Goal: Task Accomplishment & Management: Use online tool/utility

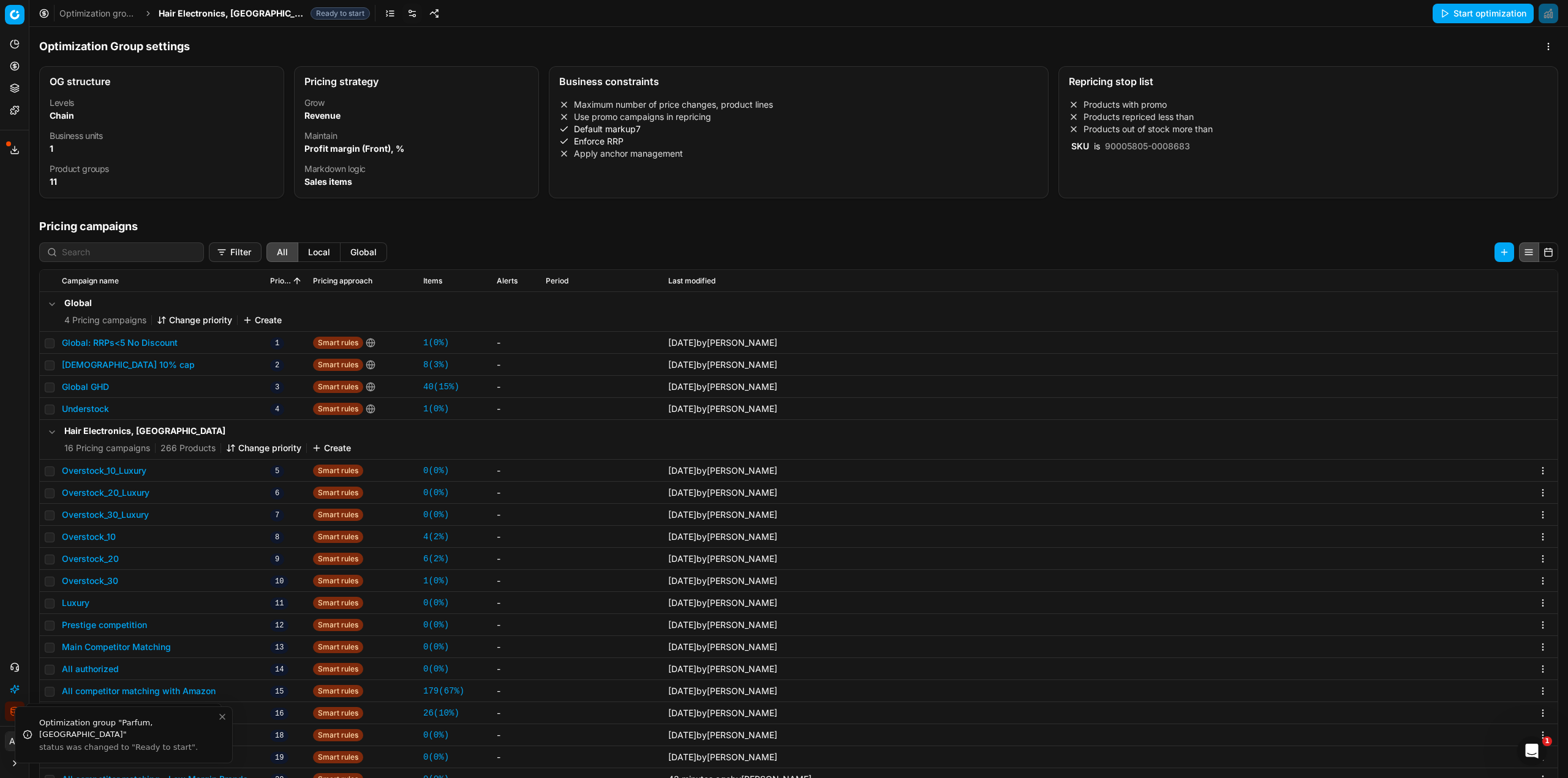
scroll to position [188, 0]
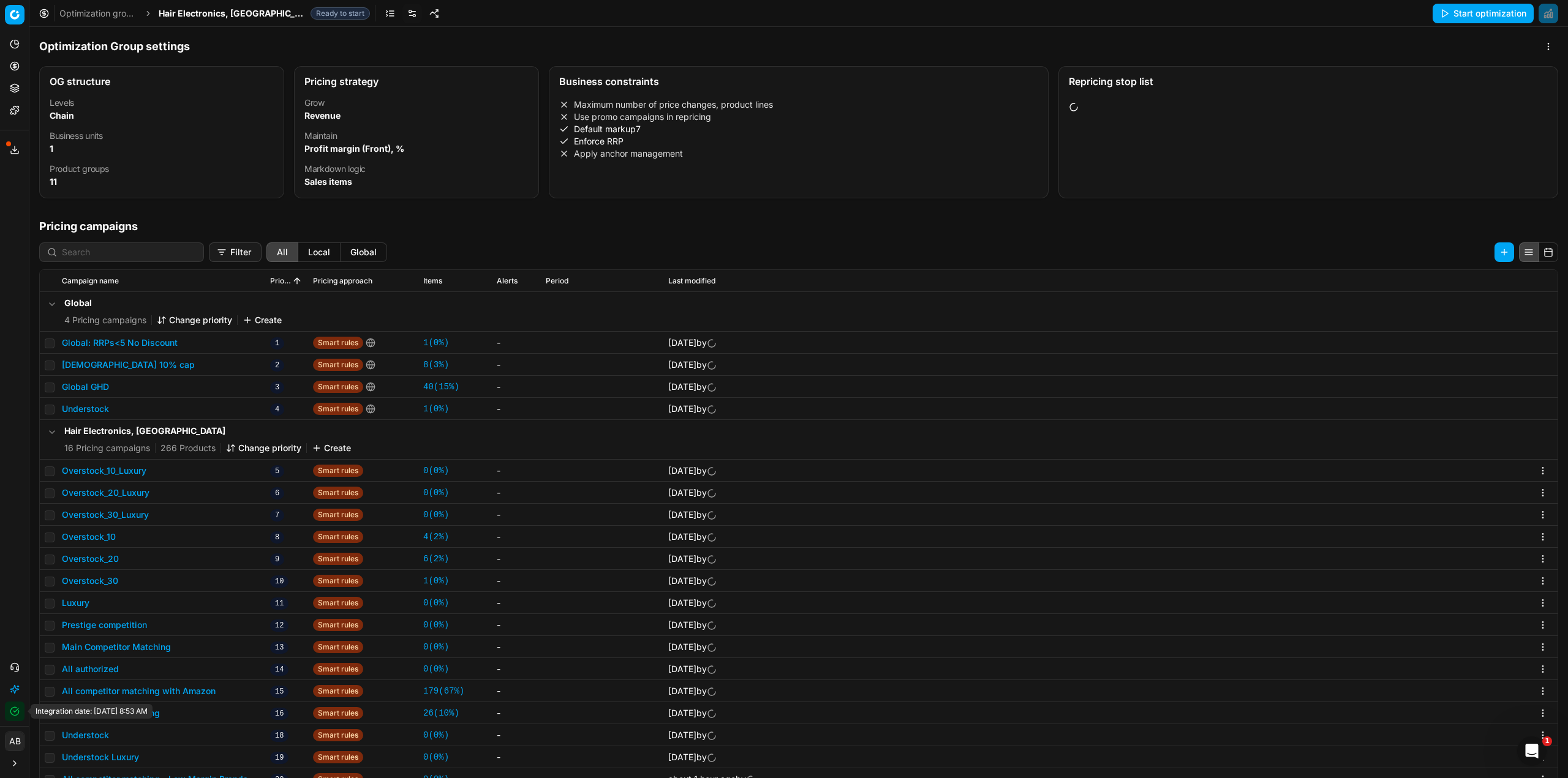
click at [9, 710] on button "Integration status" at bounding box center [15, 711] width 20 height 20
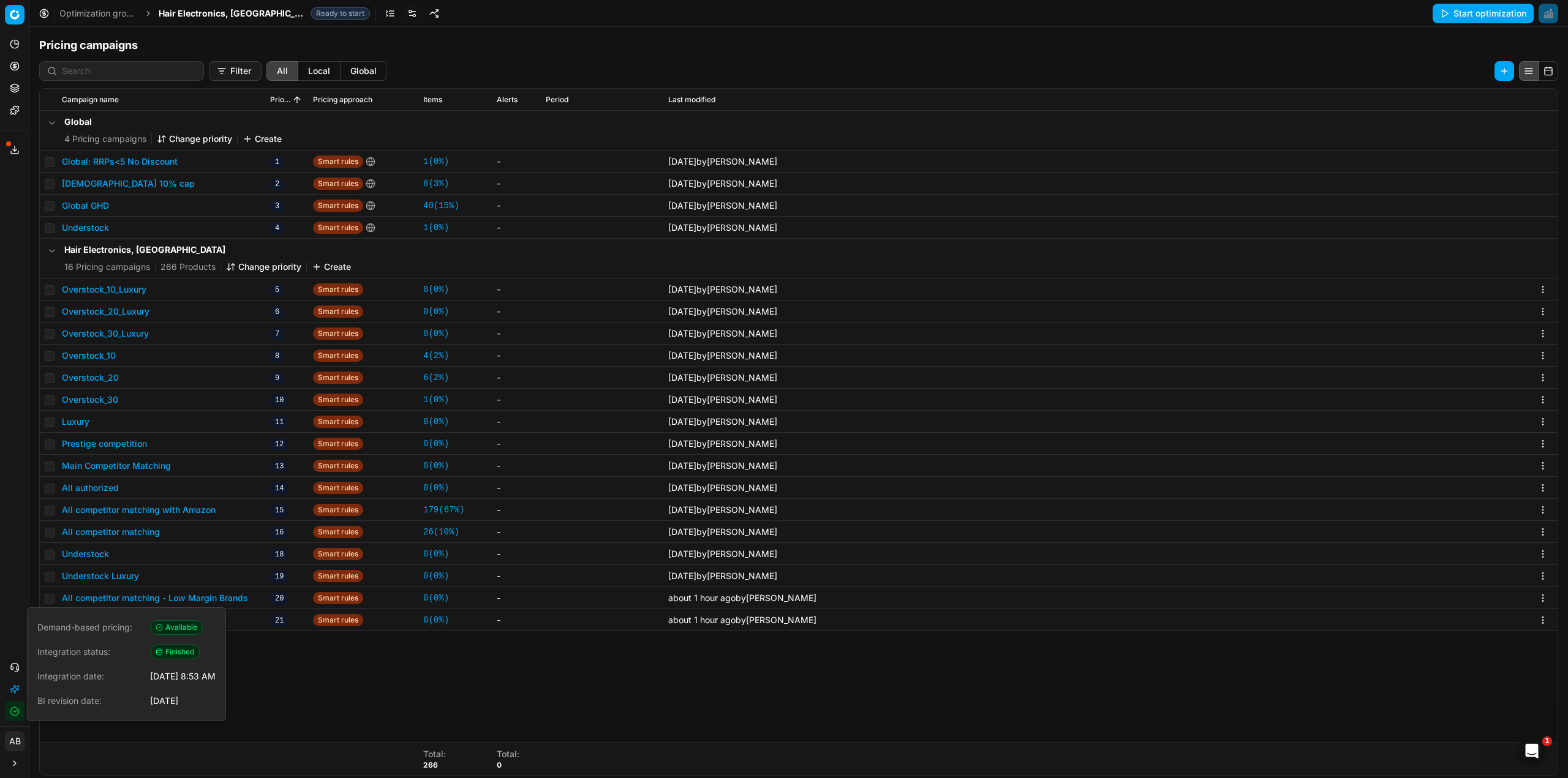
scroll to position [184, 0]
click at [7, 484] on div "Analytics Pricing Product portfolio Templates Export service 25 Contact support…" at bounding box center [14, 378] width 29 height 697
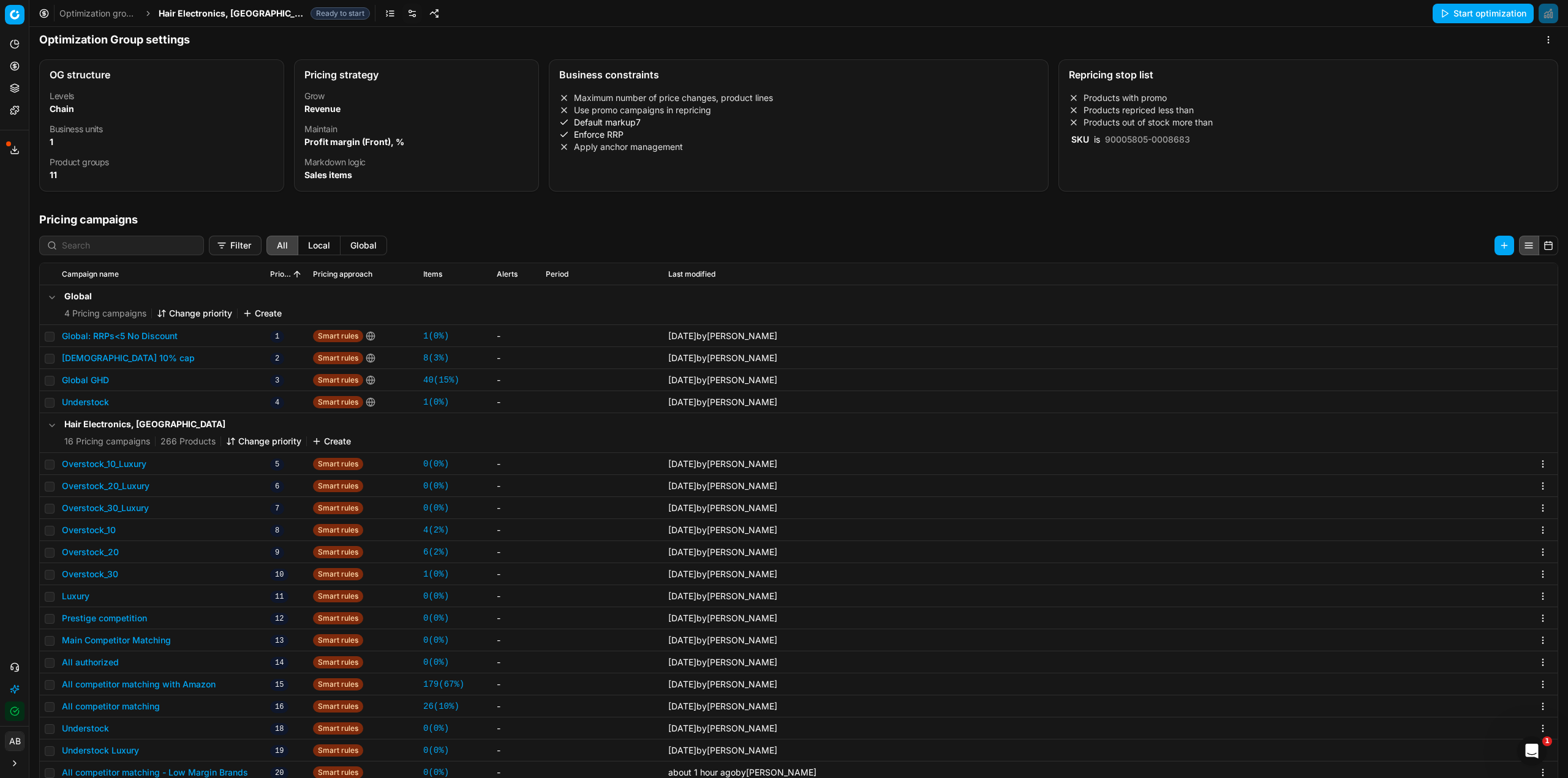
scroll to position [0, 0]
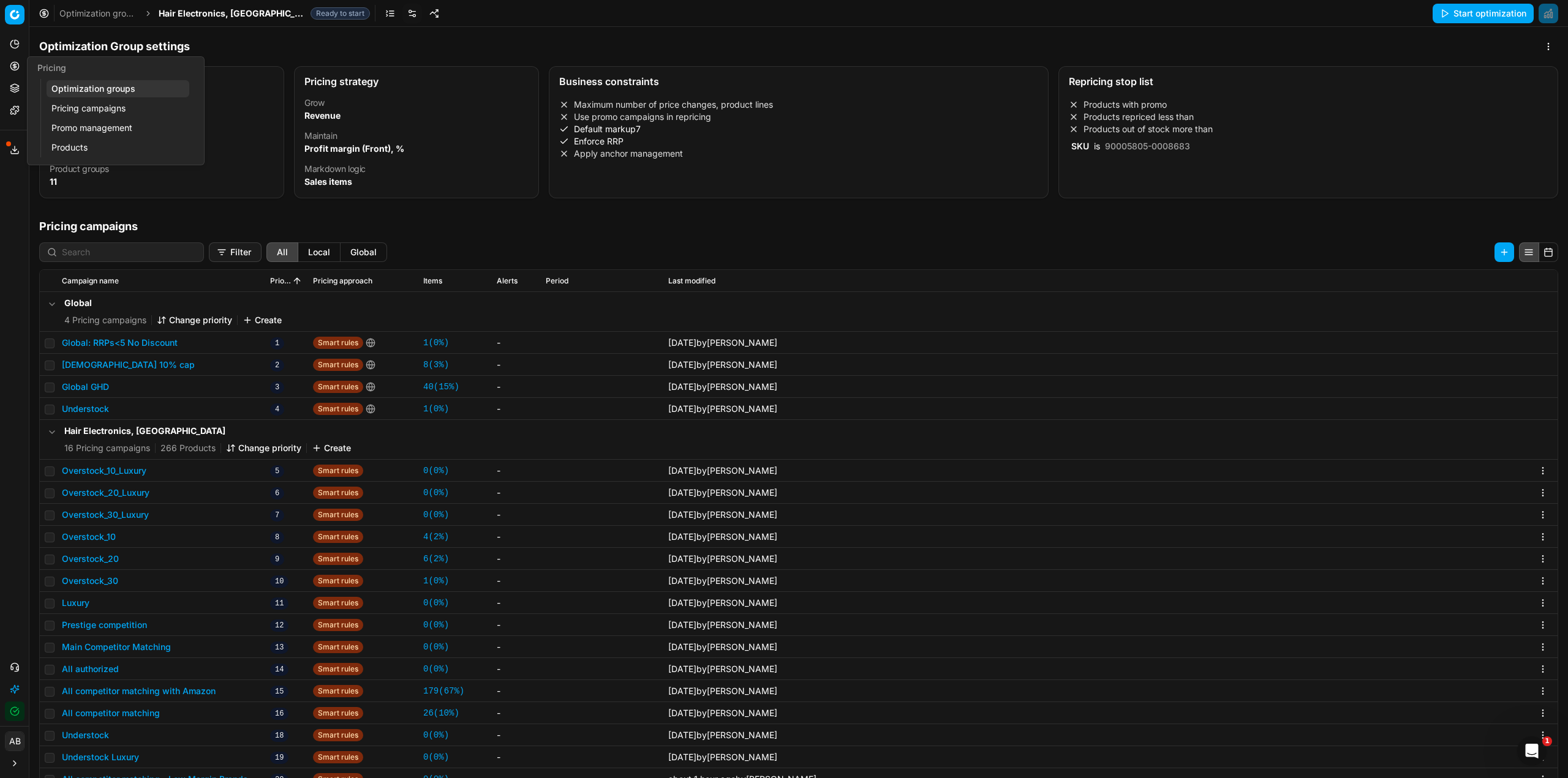
click at [80, 92] on link "Optimization groups" at bounding box center [118, 89] width 143 height 17
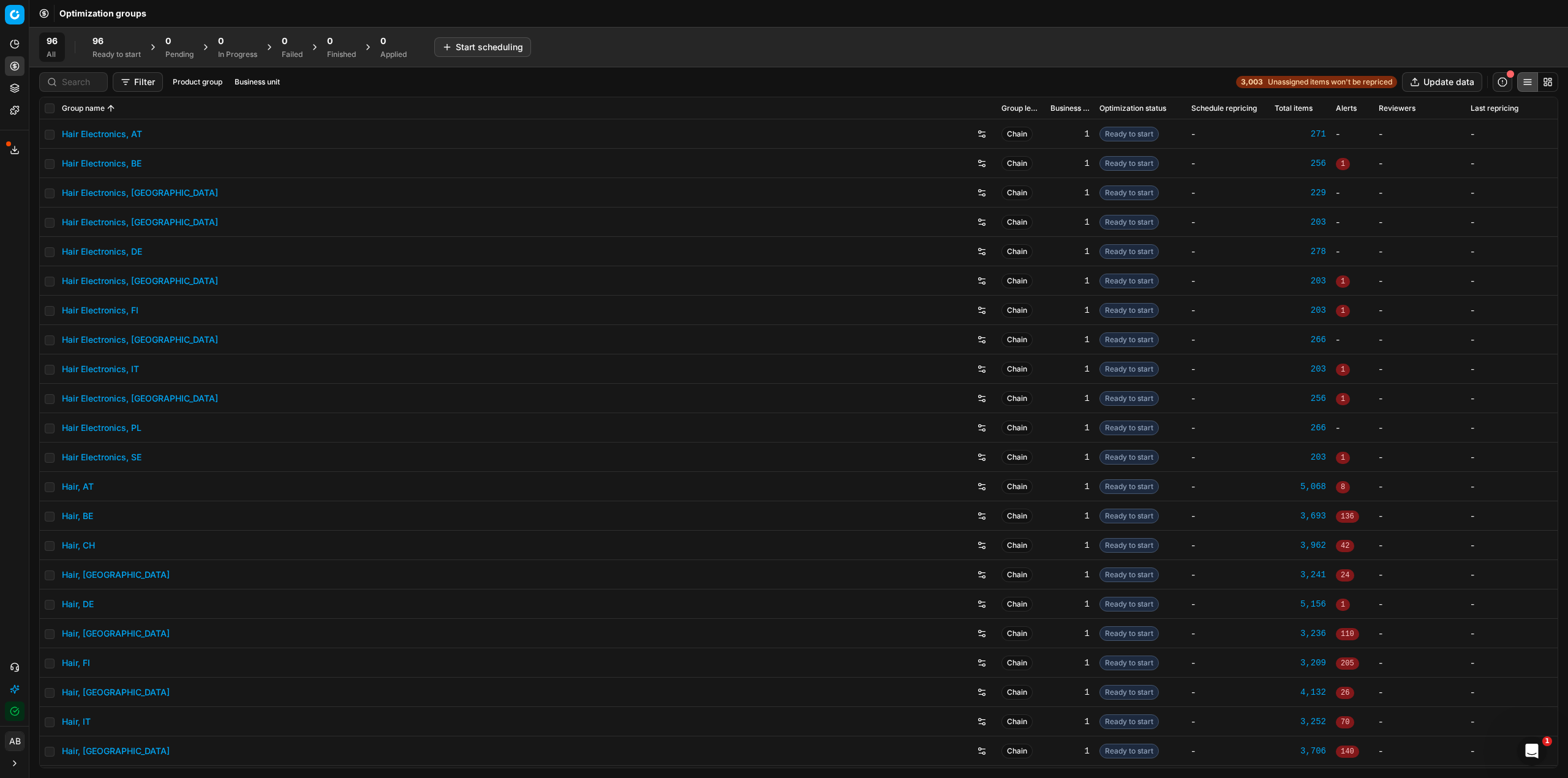
click at [111, 38] on div "96" at bounding box center [116, 41] width 48 height 12
click at [53, 109] on input "checkbox" at bounding box center [50, 108] width 10 height 10
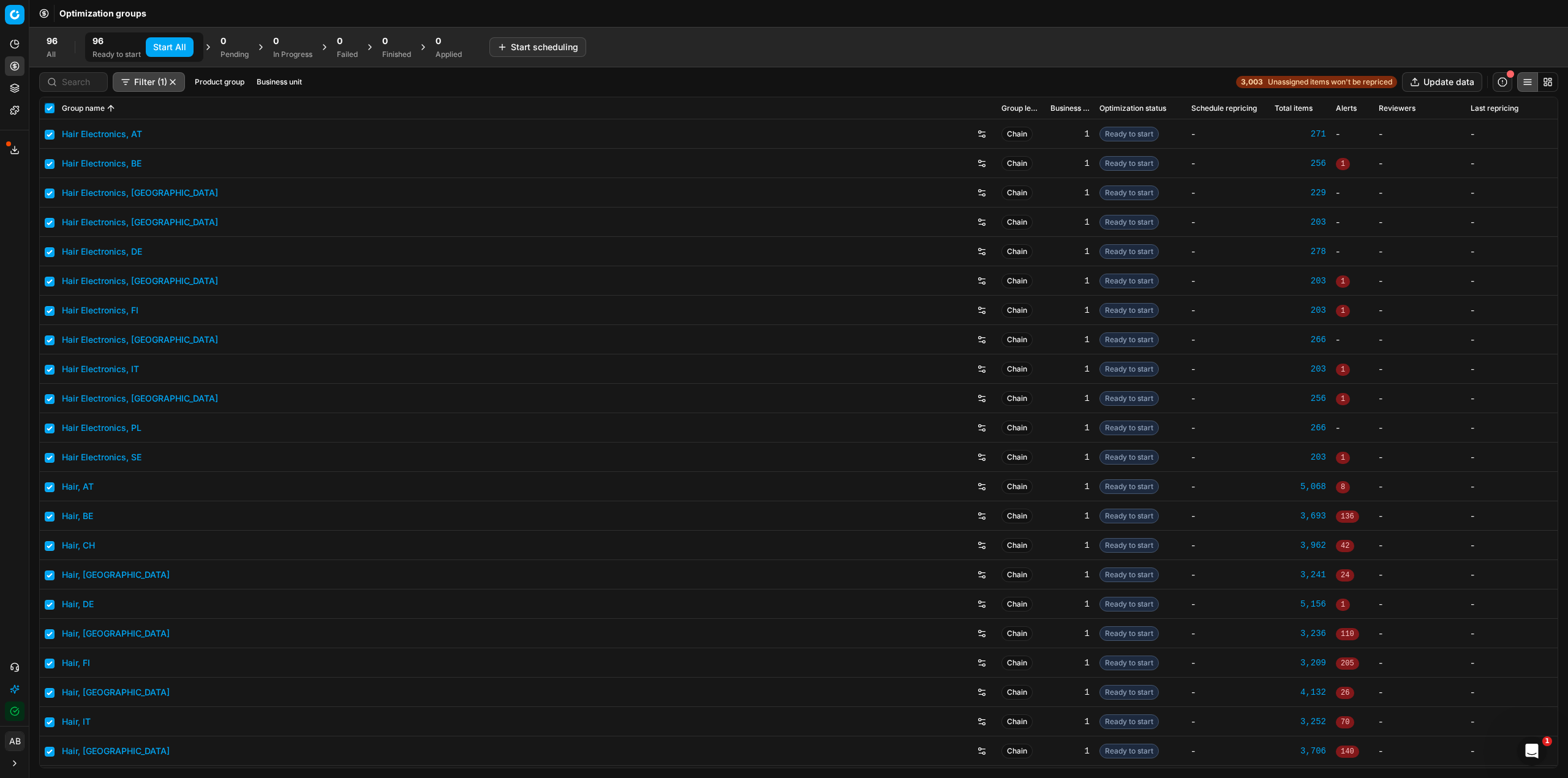
checkbox input "true"
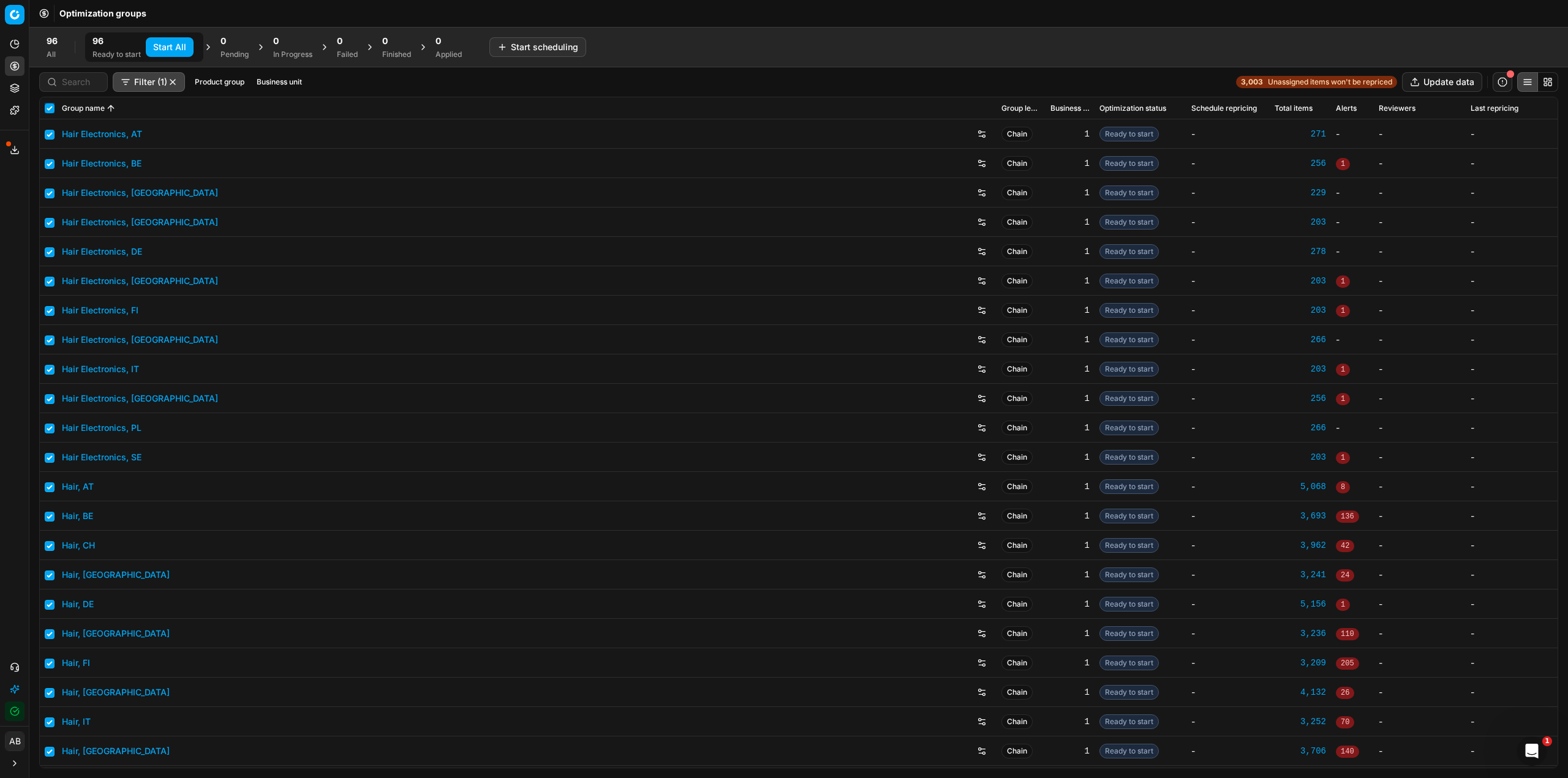
checkbox input "true"
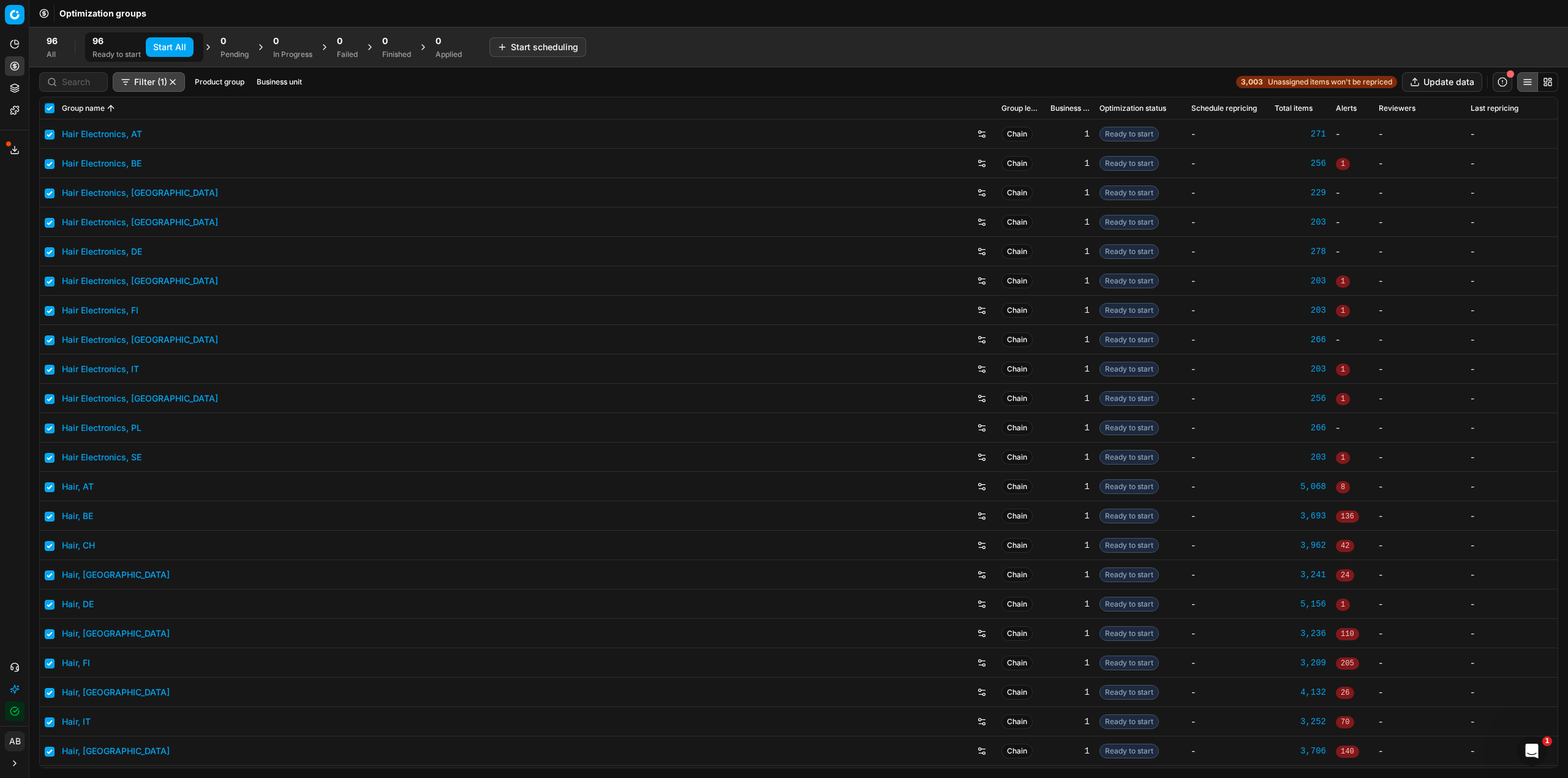
checkbox input "true"
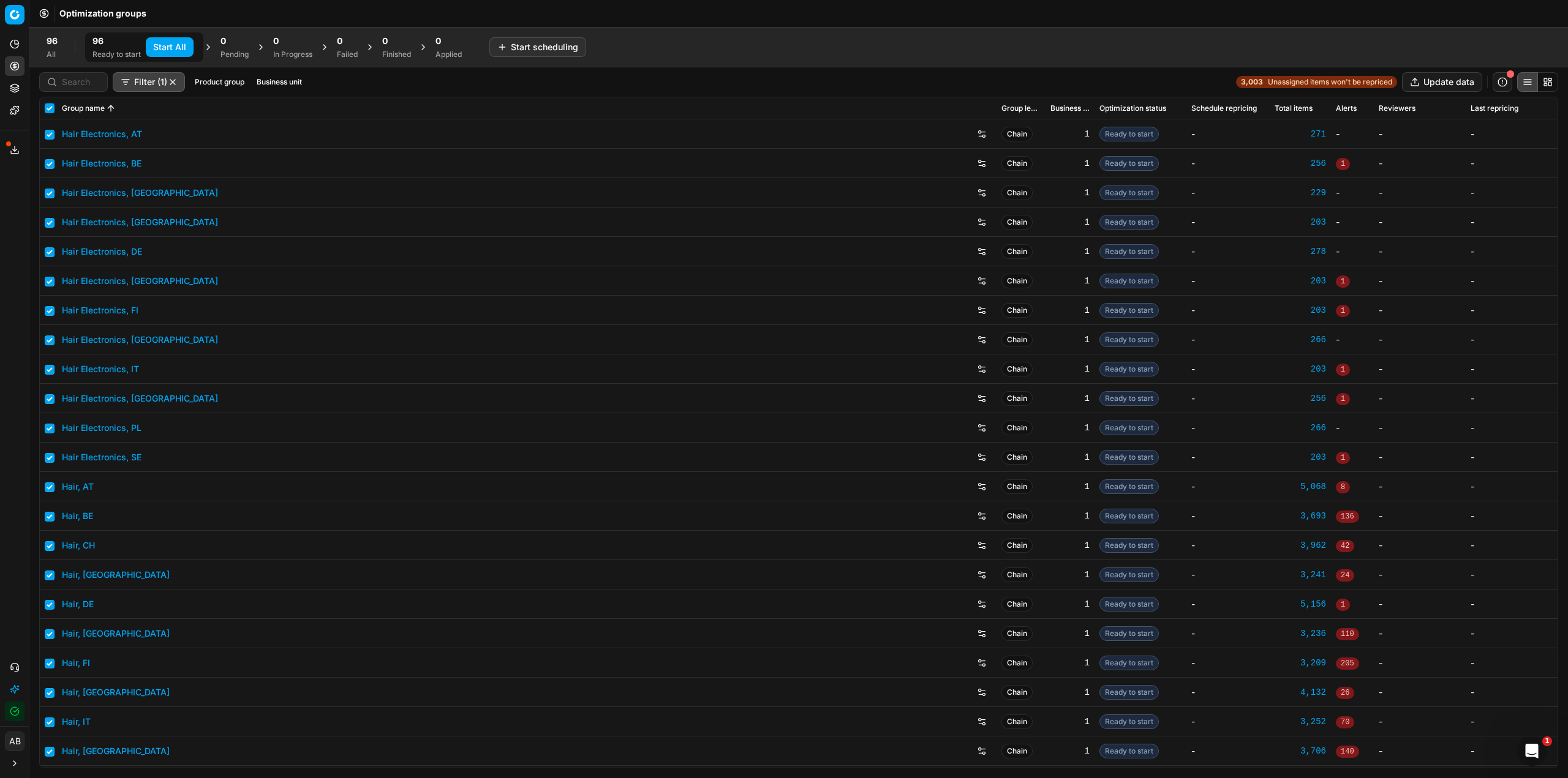
checkbox input "true"
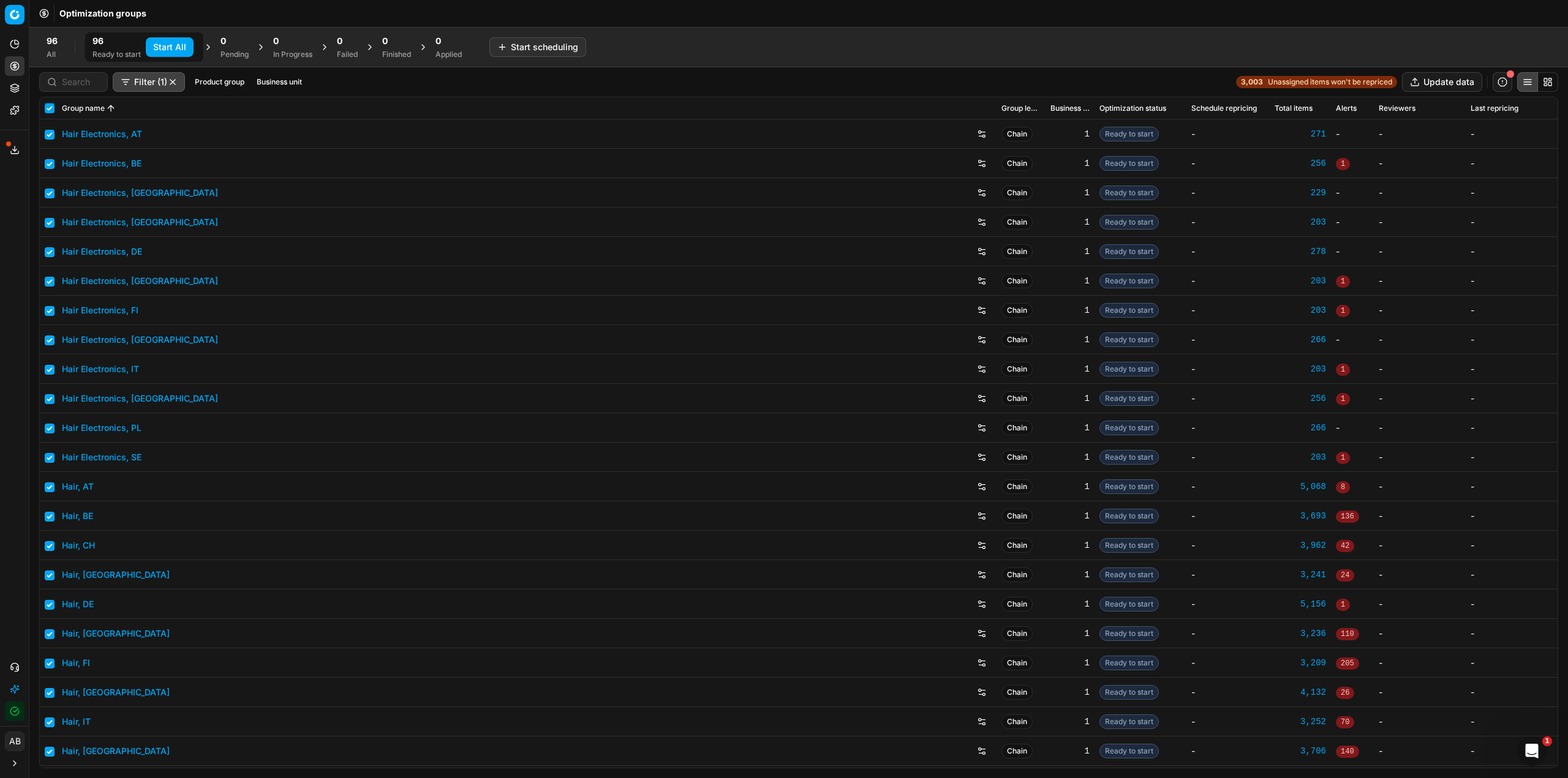
checkbox input "true"
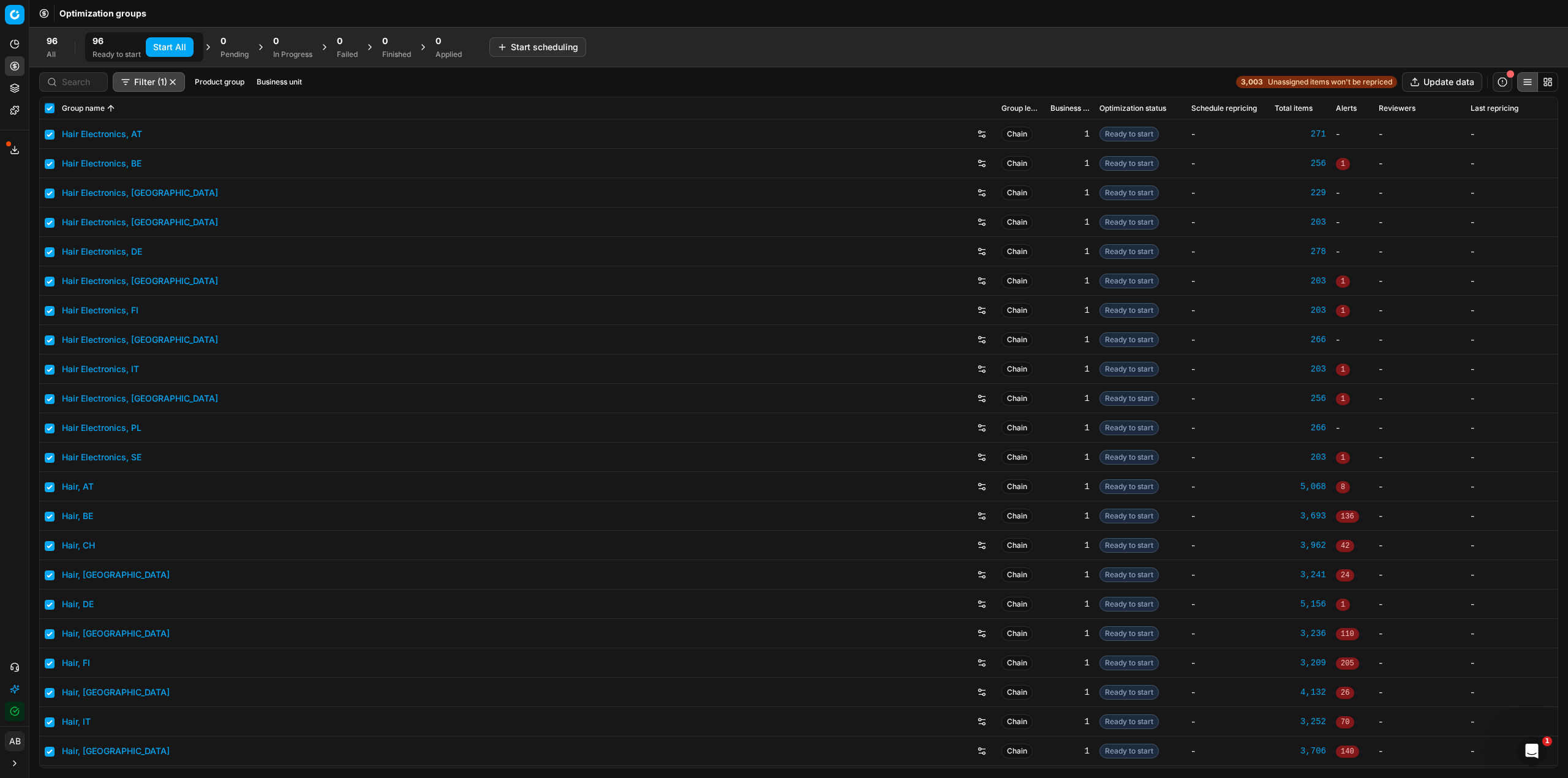
checkbox input "true"
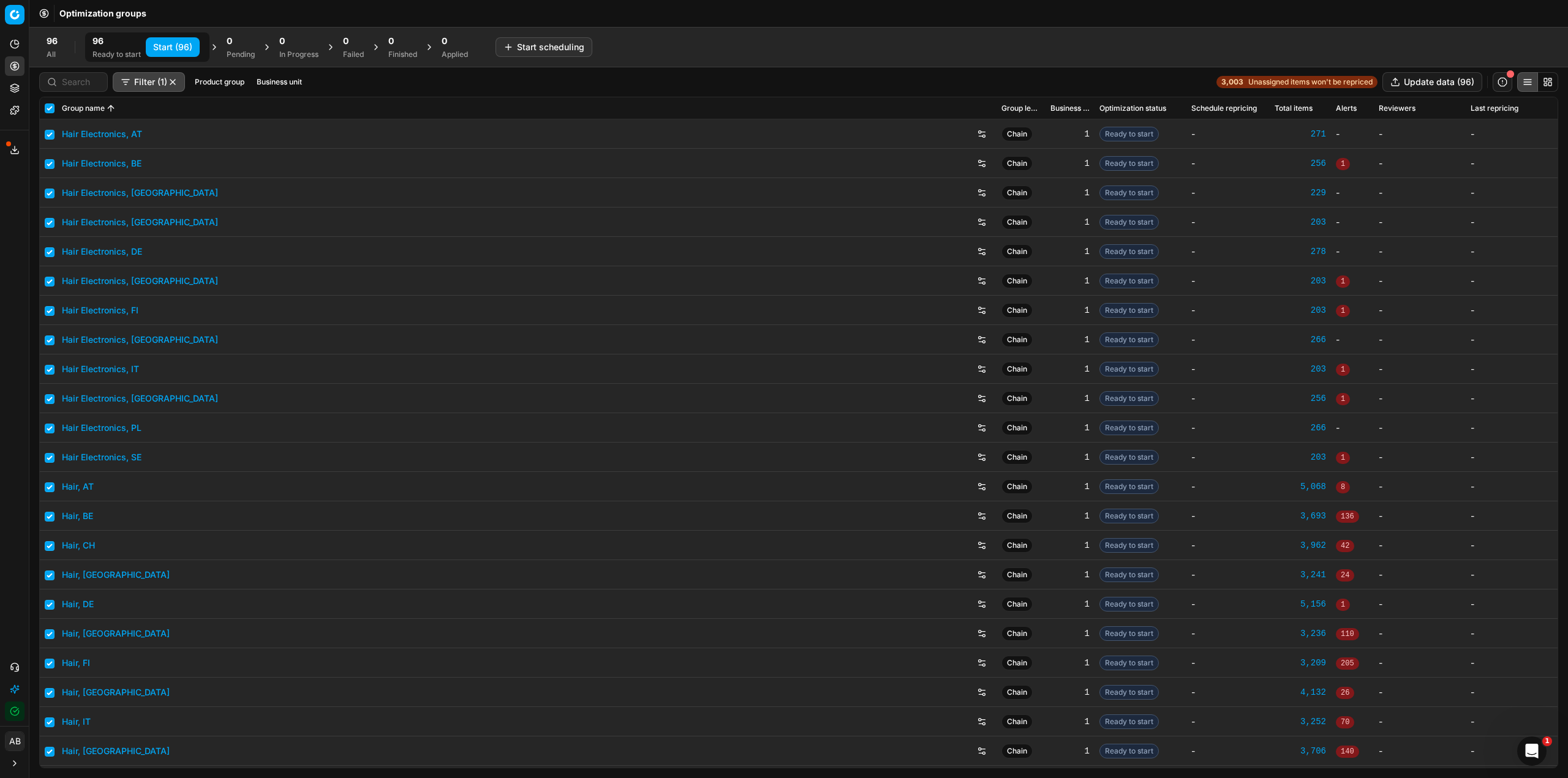
click at [180, 53] on button "Start (96)" at bounding box center [173, 47] width 54 height 20
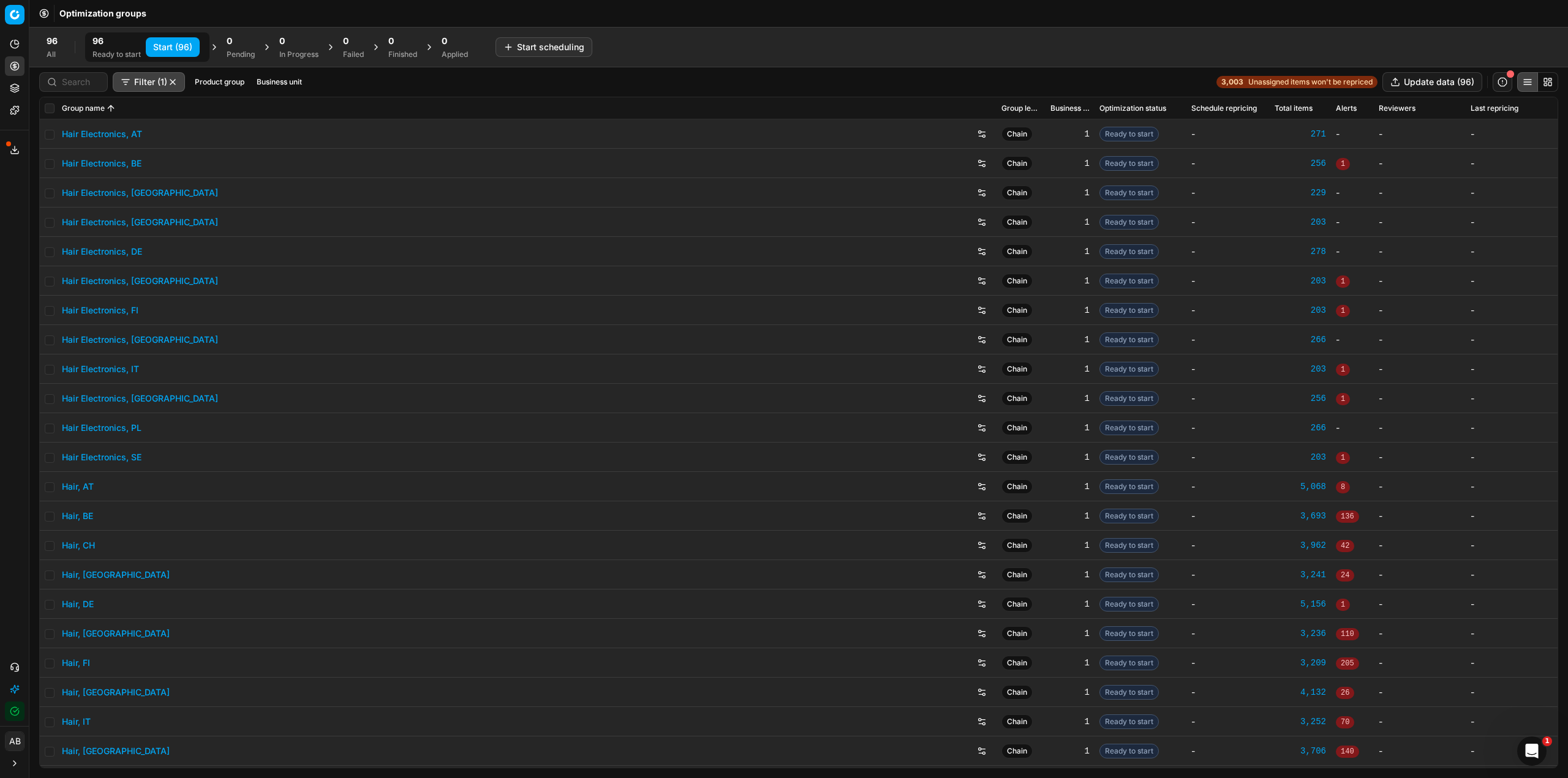
checkbox input "false"
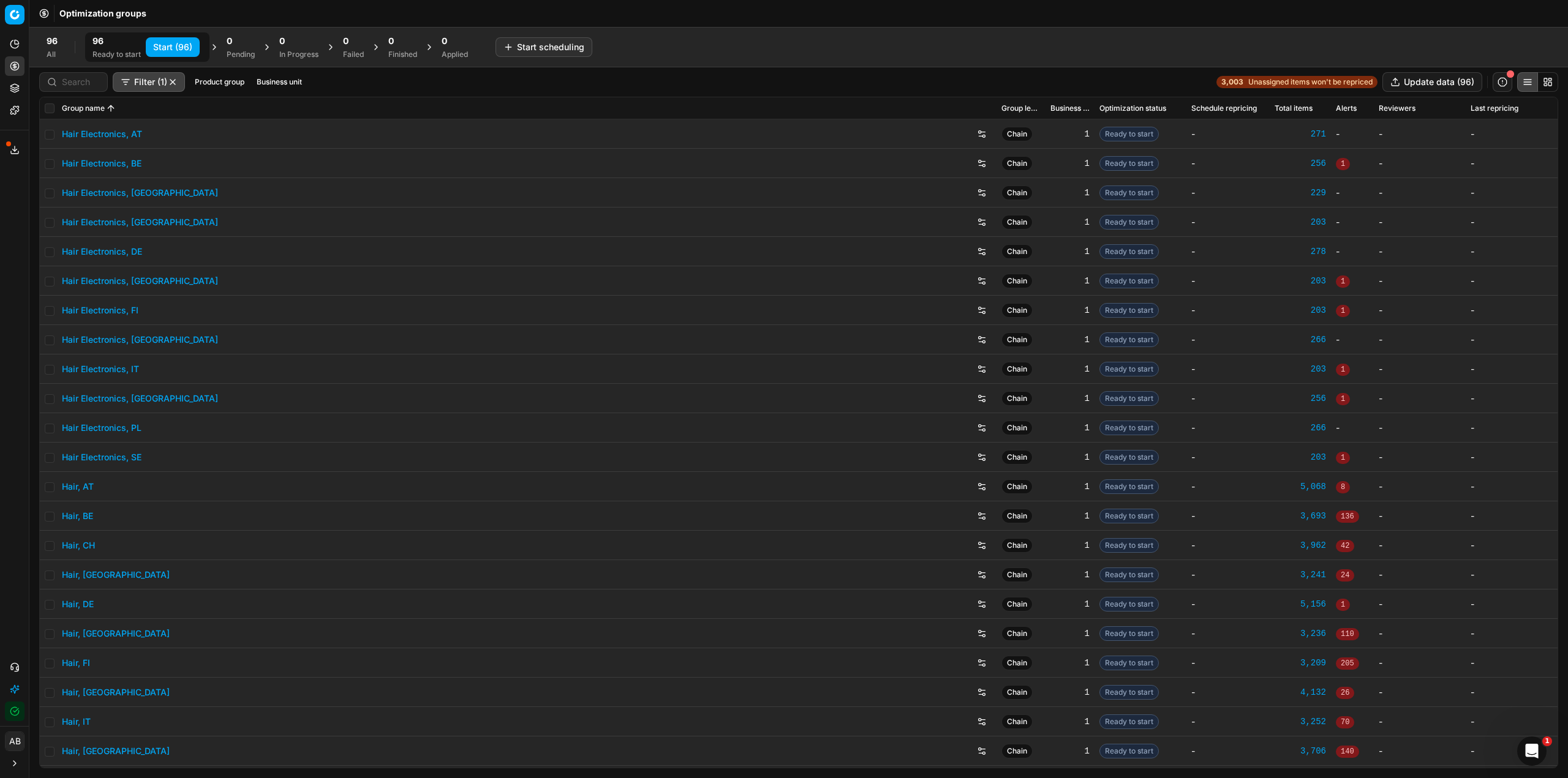
checkbox input "false"
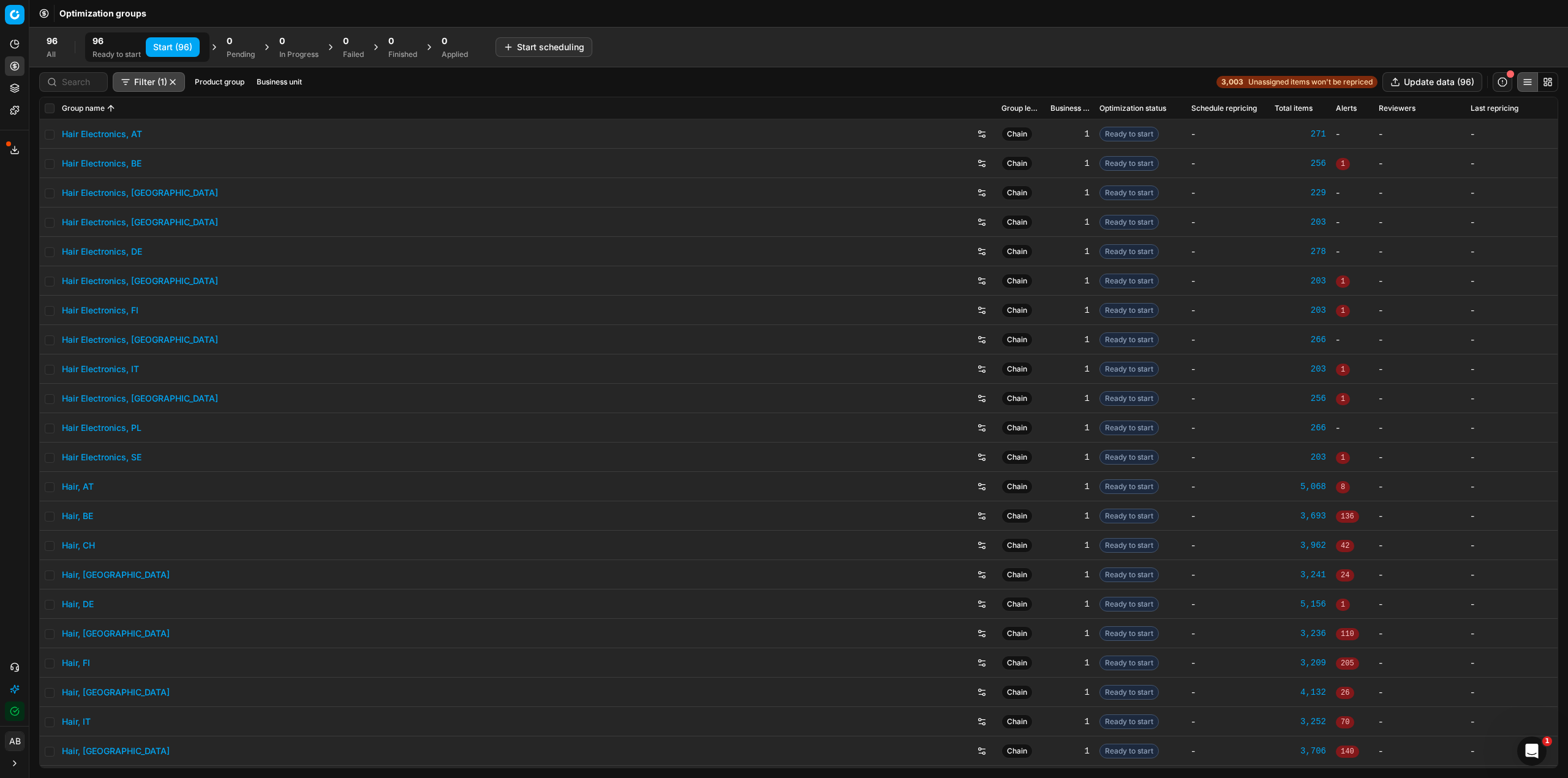
checkbox input "false"
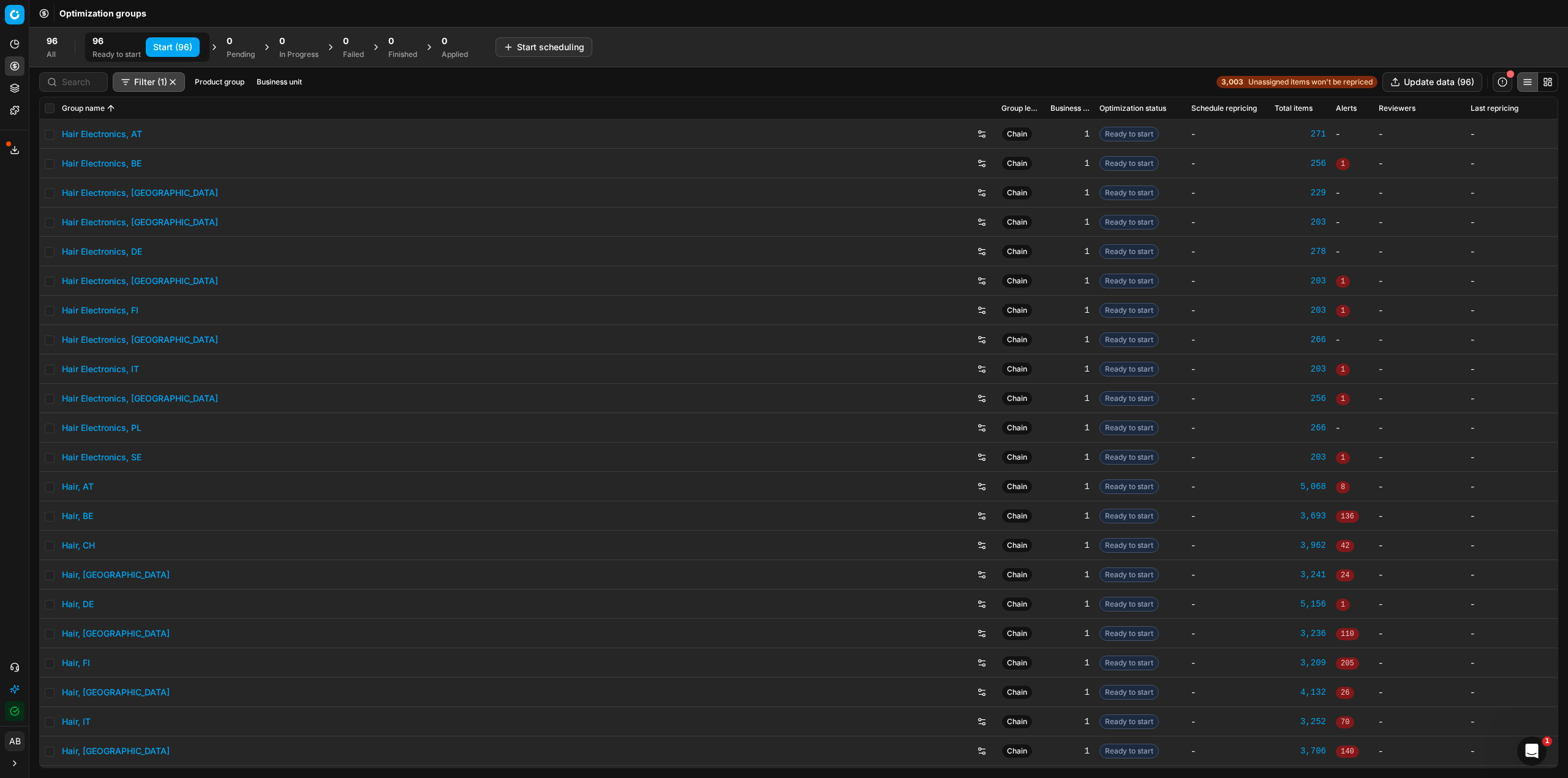
checkbox input "false"
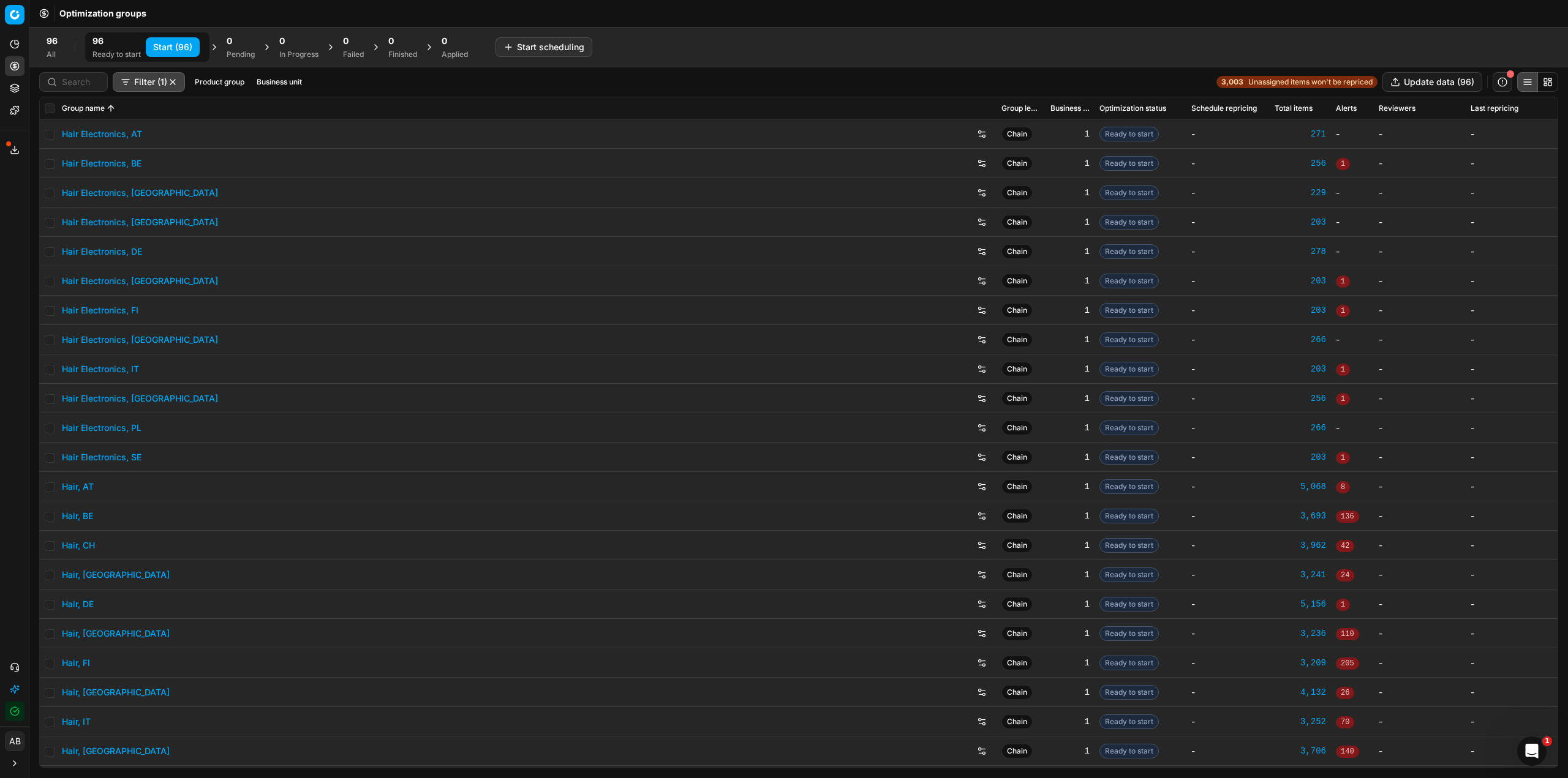
checkbox input "false"
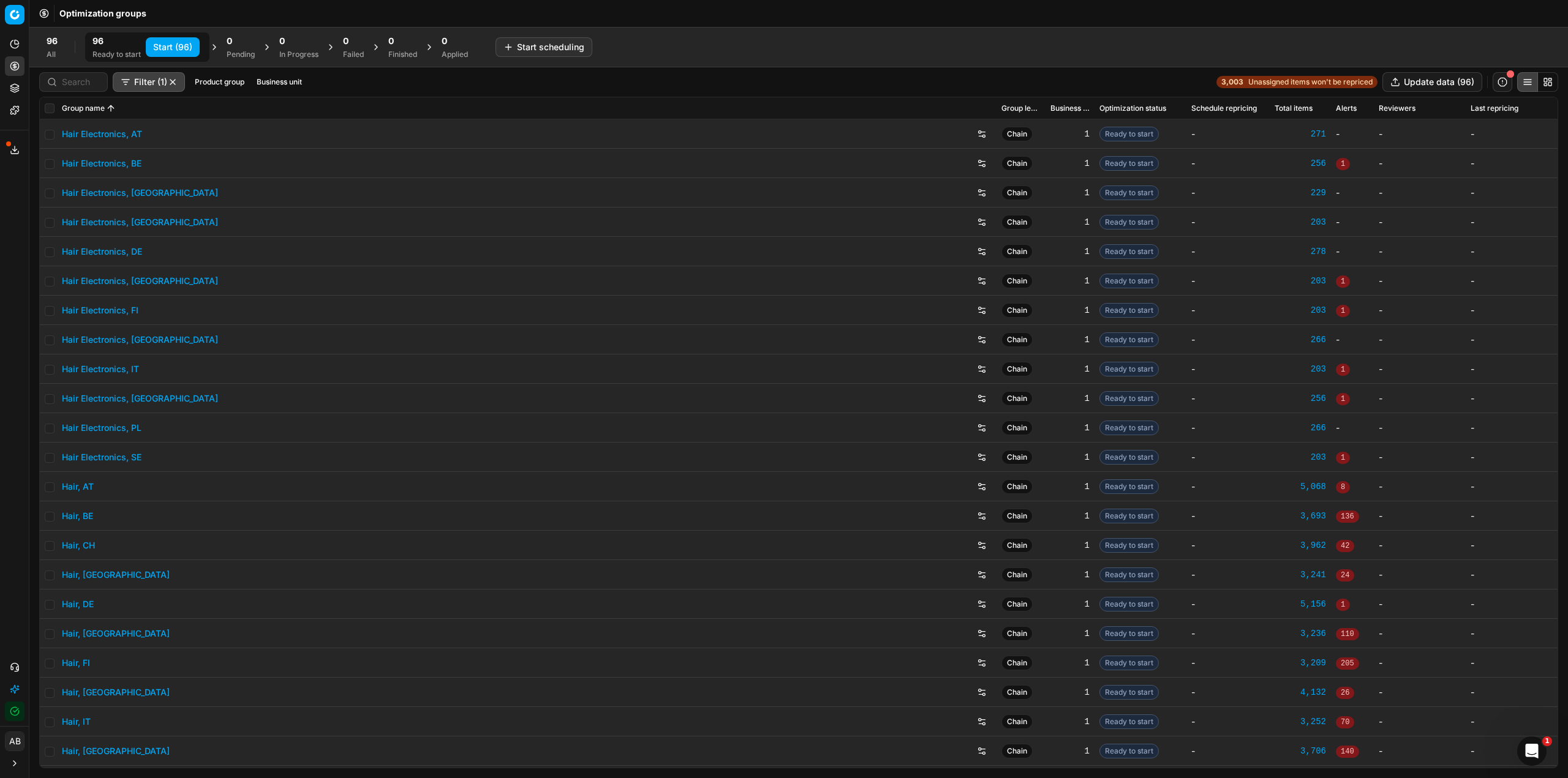
checkbox input "false"
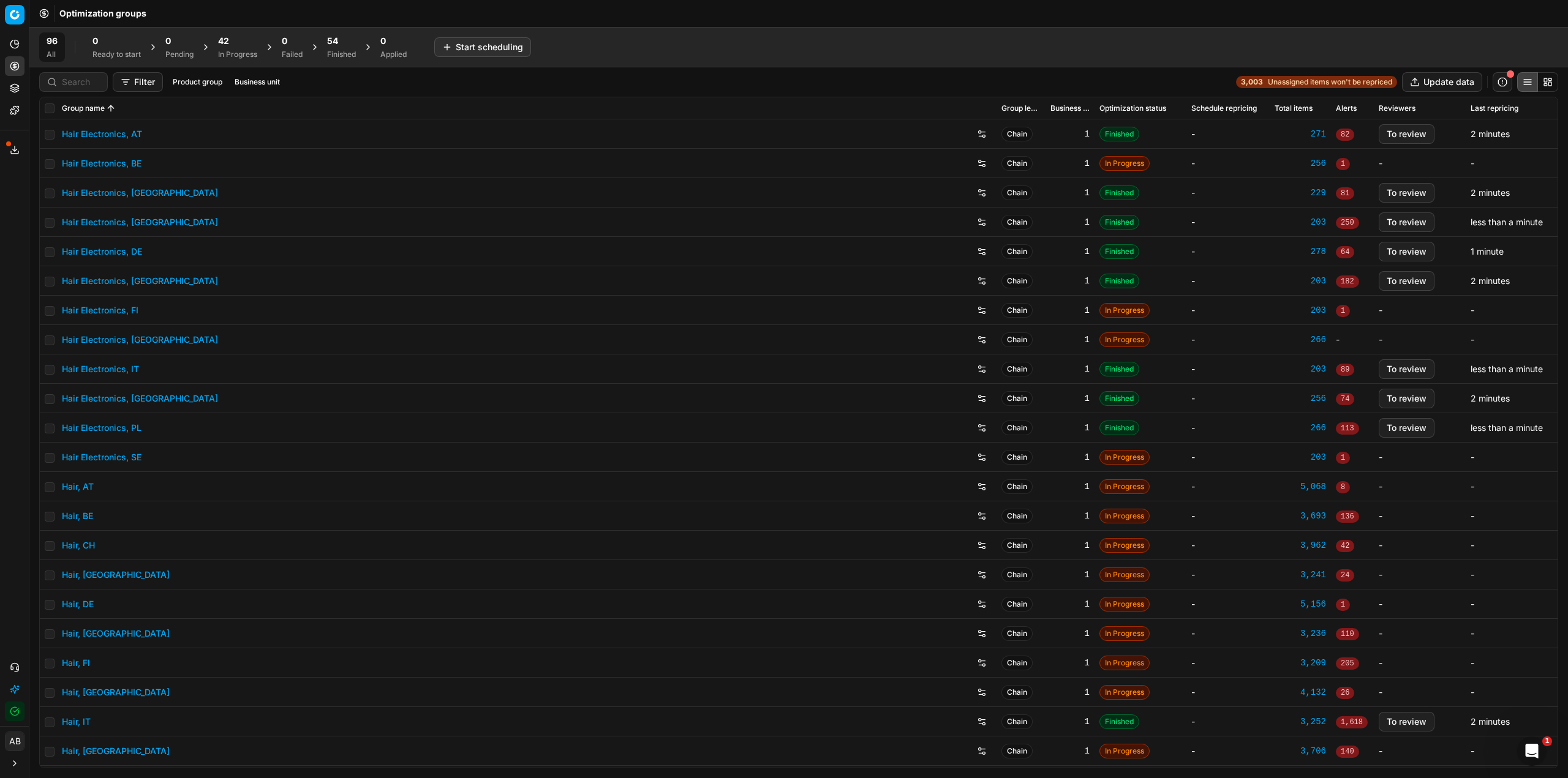
click at [325, 47] on div "54 Finished" at bounding box center [341, 47] width 44 height 29
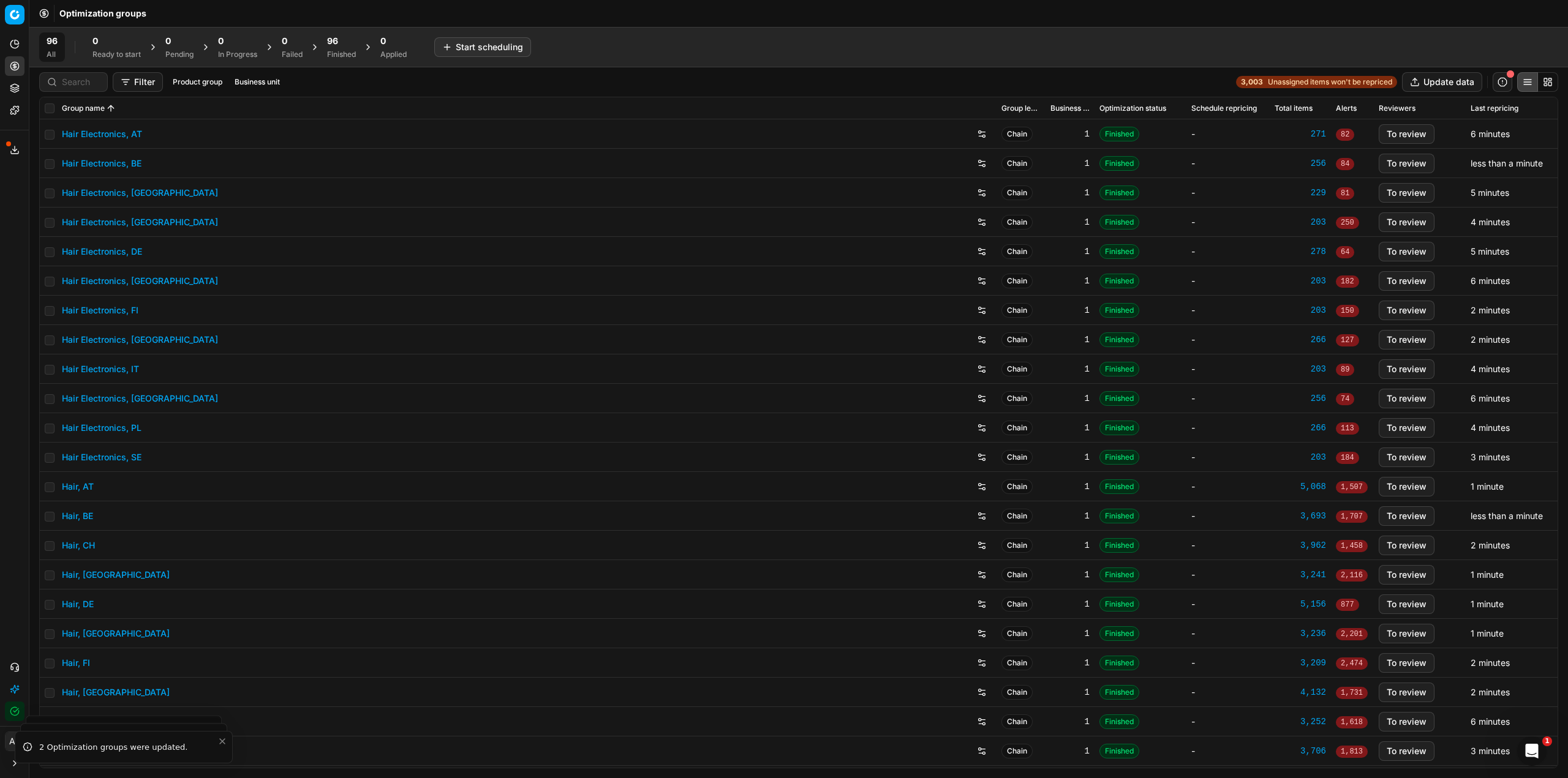
click at [349, 41] on div "96" at bounding box center [341, 41] width 29 height 12
click at [388, 45] on button "Apply prices All" at bounding box center [401, 47] width 81 height 20
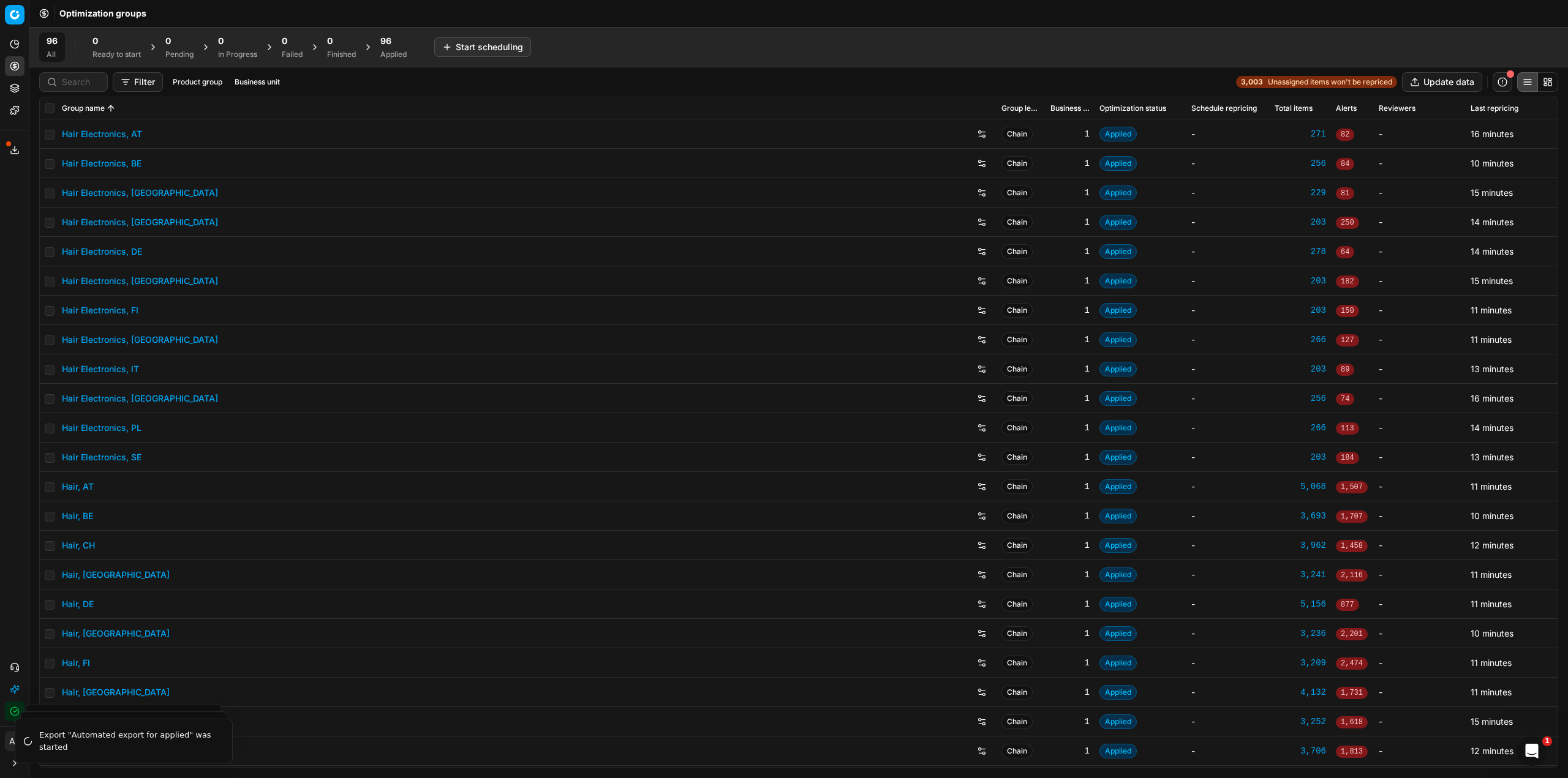
click at [404, 49] on div "96 Applied" at bounding box center [393, 47] width 26 height 25
click at [266, 79] on button "Business unit" at bounding box center [279, 82] width 55 height 15
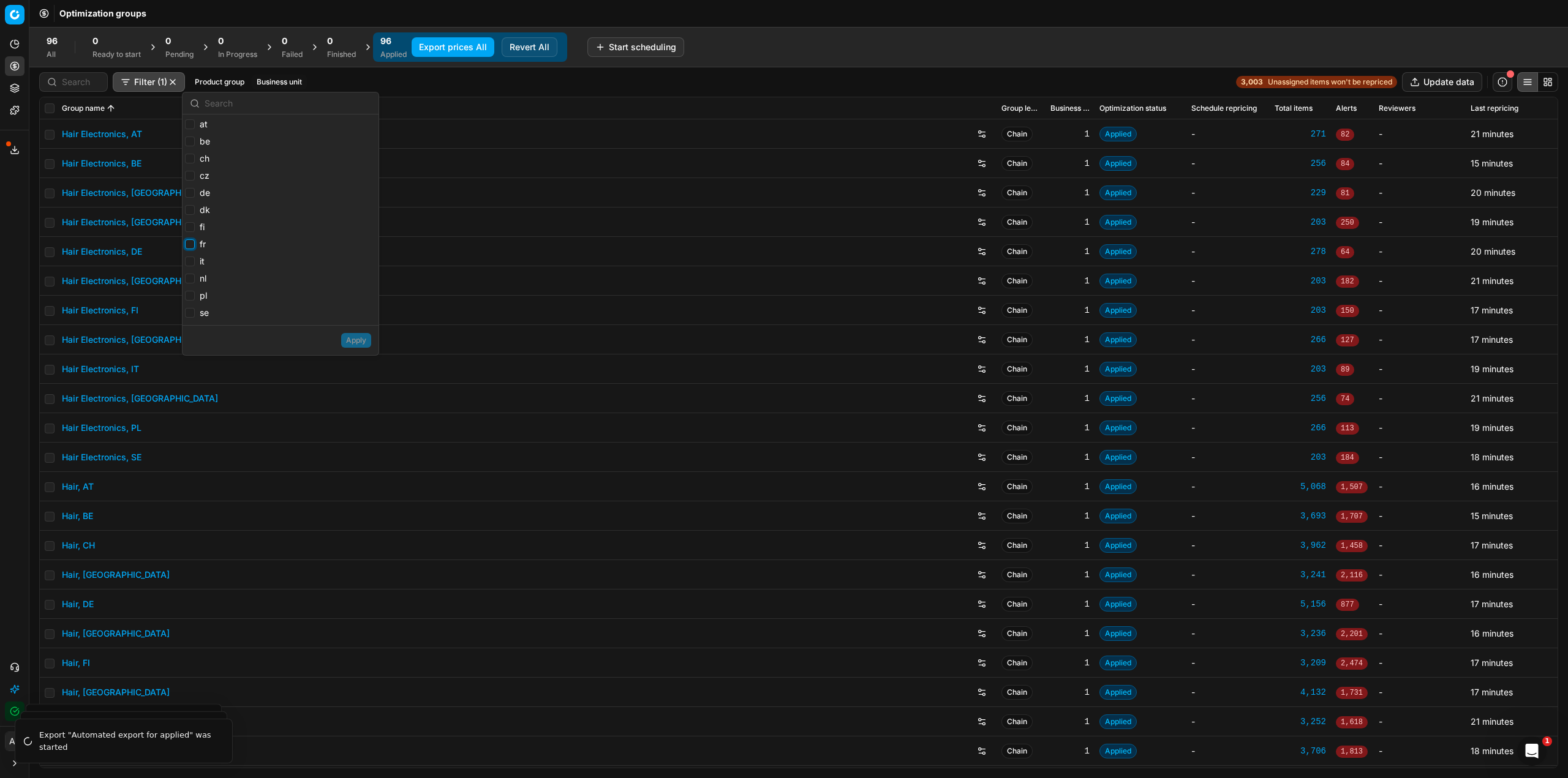
click at [189, 243] on input "fr" at bounding box center [189, 244] width 10 height 10
checkbox input "true"
click at [355, 342] on button "Apply" at bounding box center [356, 340] width 30 height 15
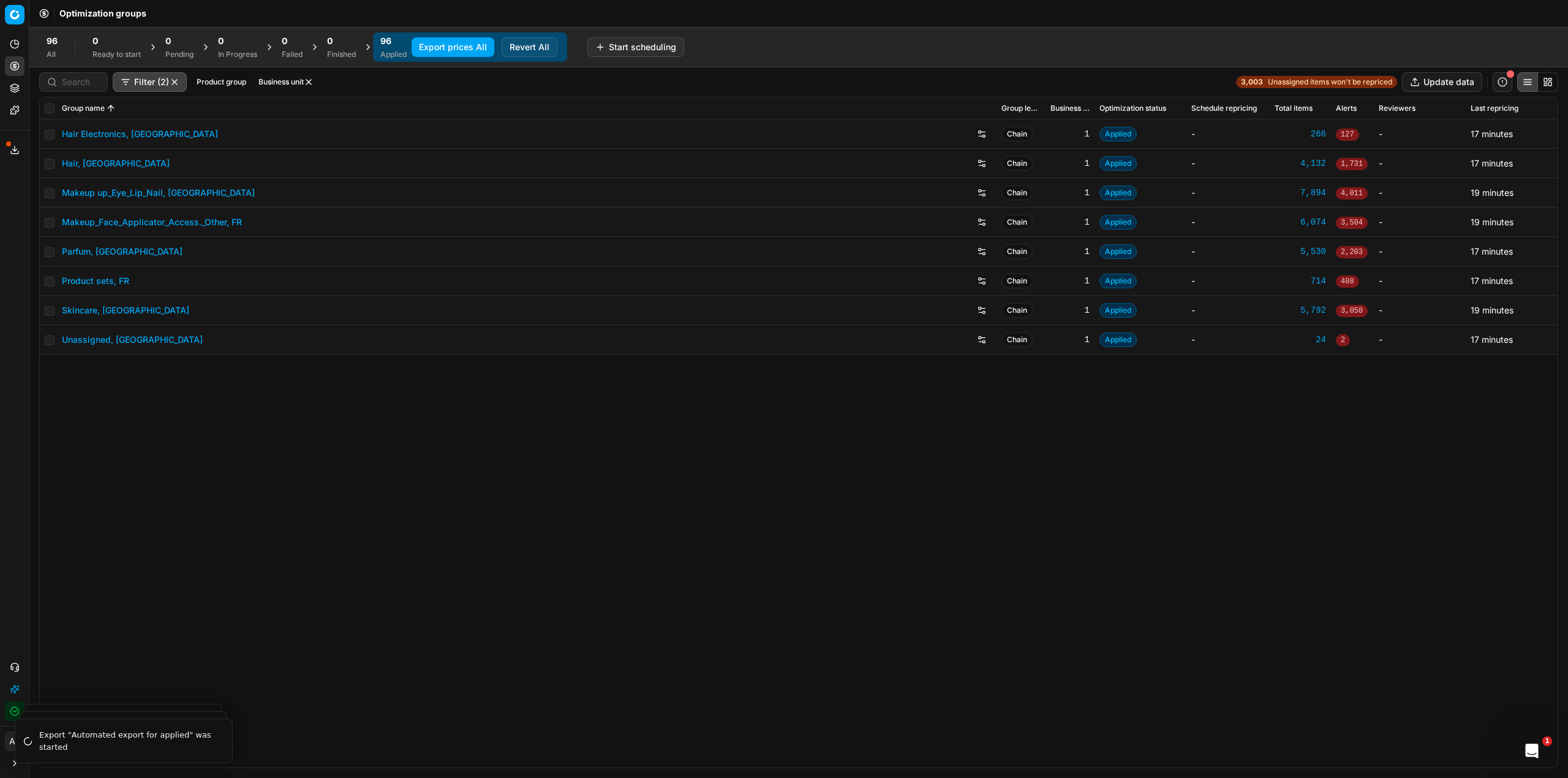
click at [54, 113] on th at bounding box center [48, 108] width 17 height 22
click at [50, 107] on input "checkbox" at bounding box center [50, 108] width 10 height 10
checkbox input "true"
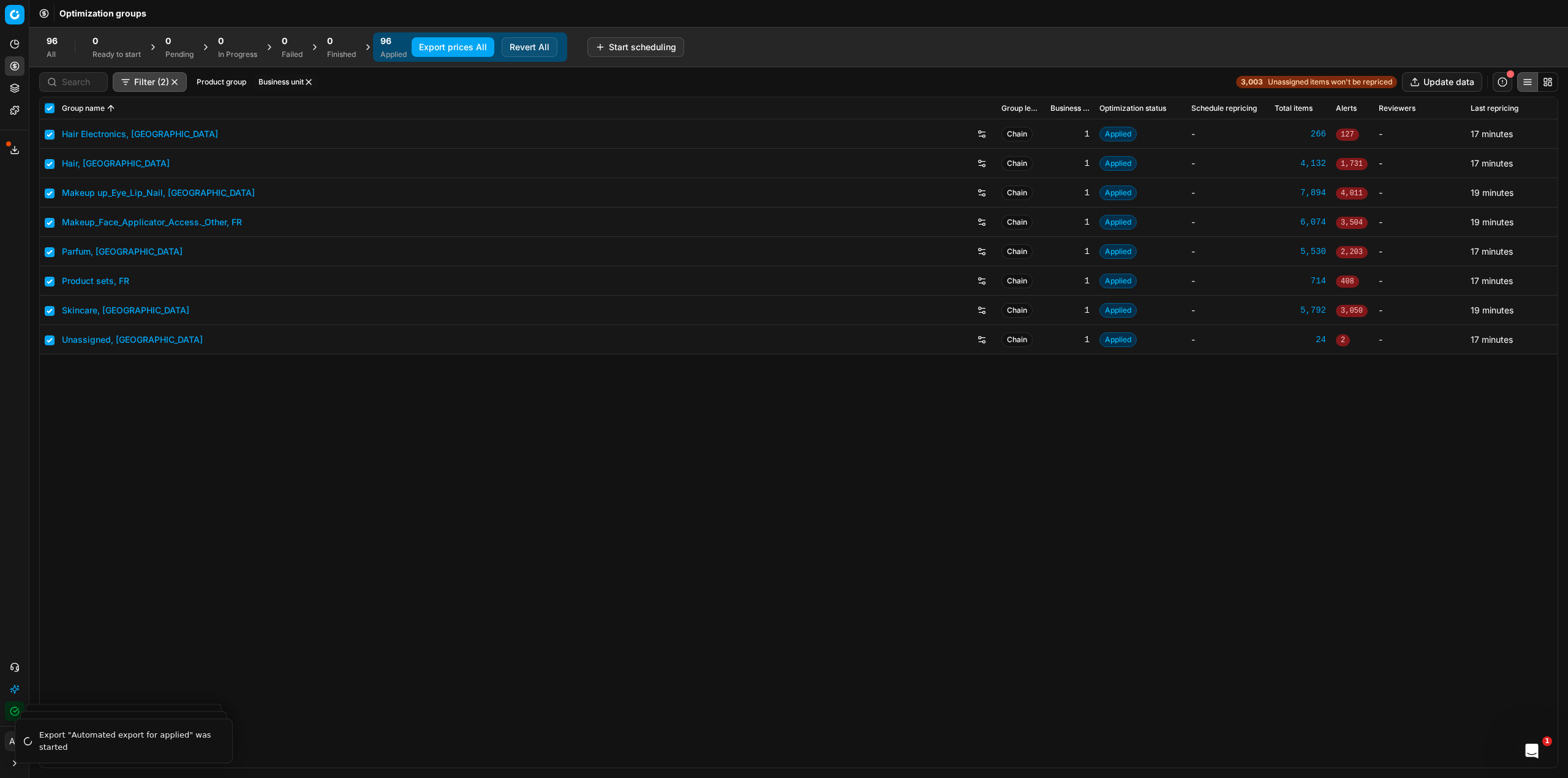
checkbox input "true"
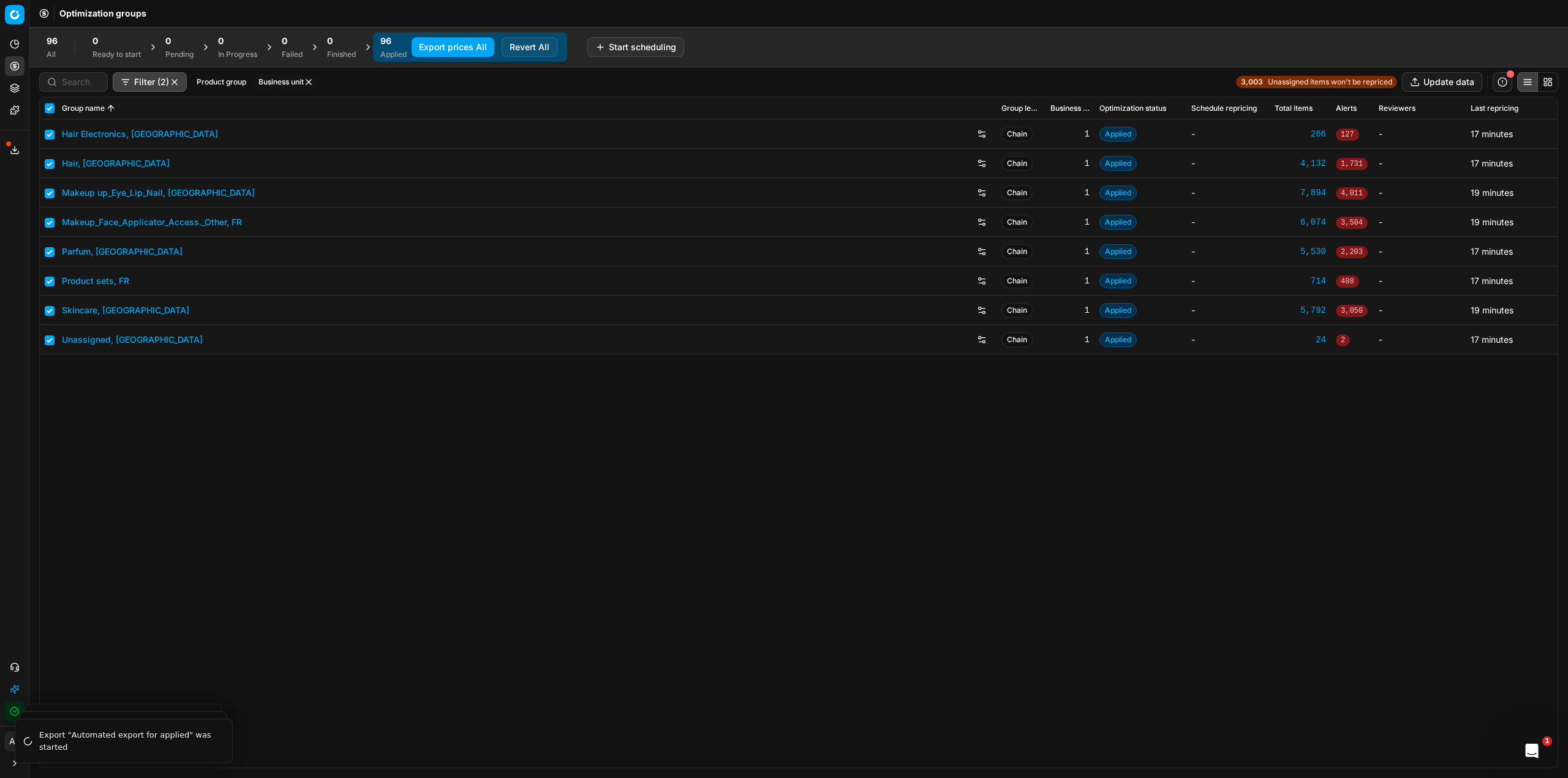
checkbox input "true"
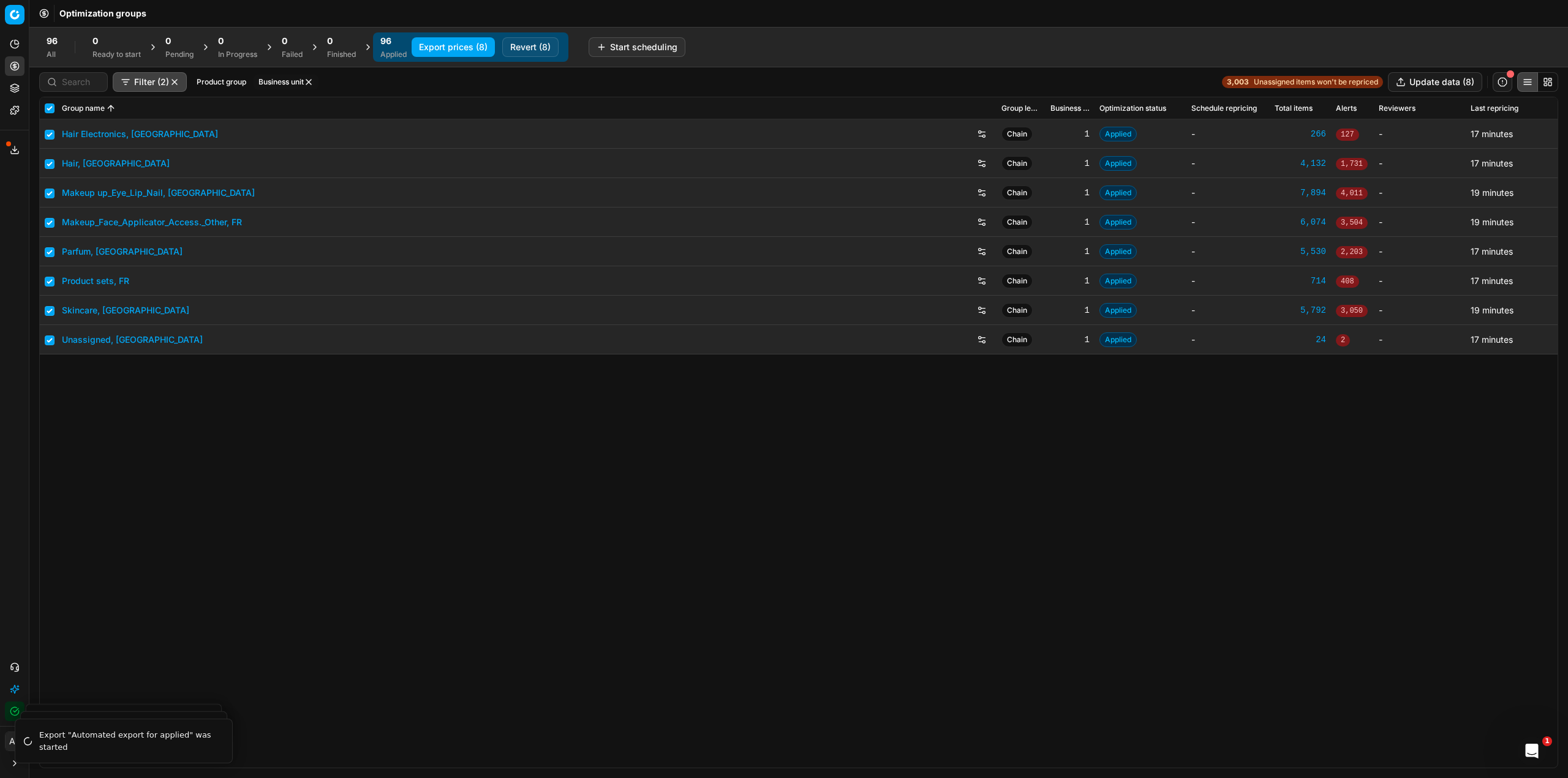
click at [436, 39] on button "Export prices (8)" at bounding box center [453, 47] width 83 height 20
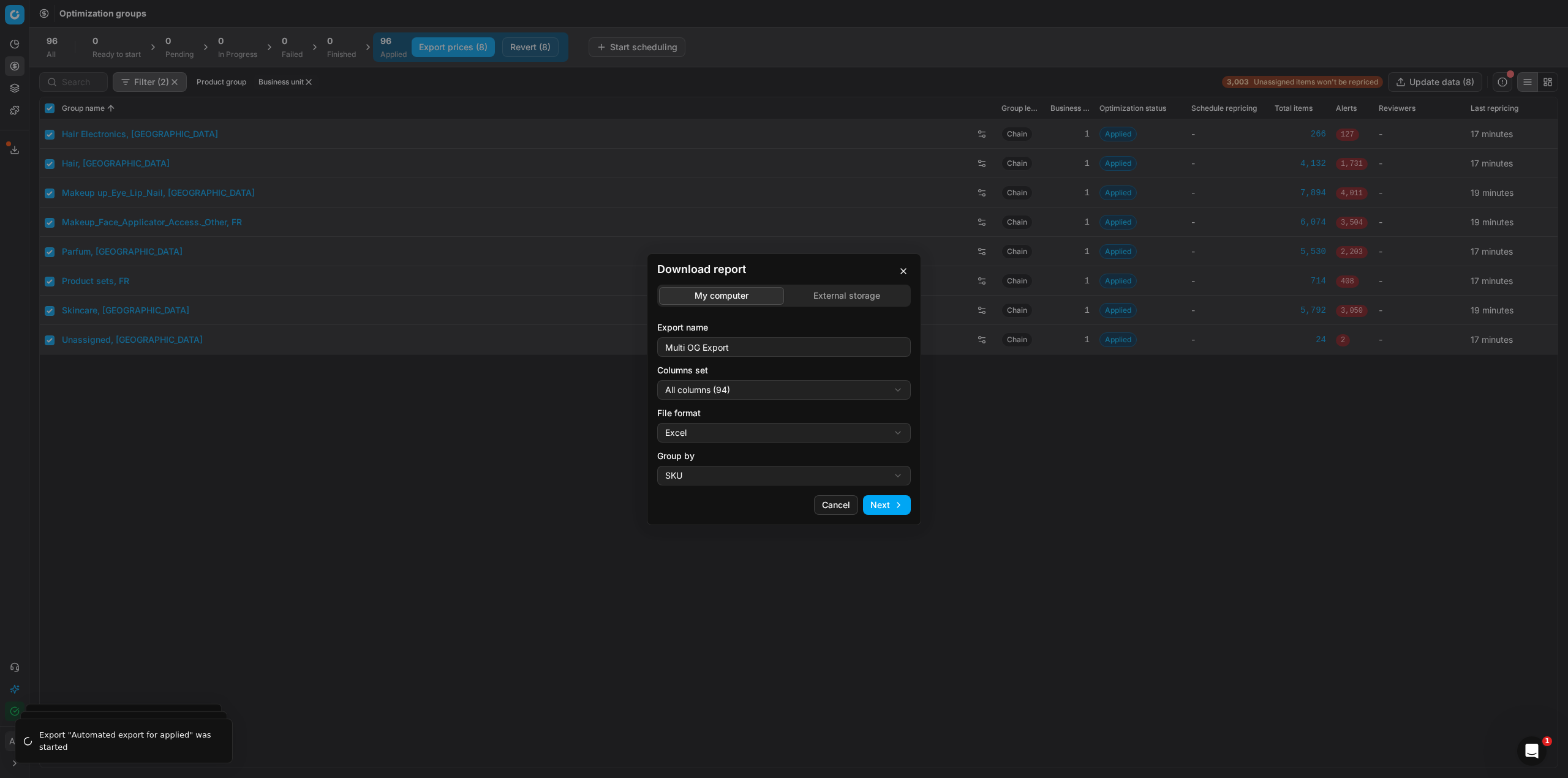
click at [747, 389] on div "Download report My computer External storage Export name Multi OG Export Column…" at bounding box center [784, 389] width 1568 height 778
select select "5cc469c0-6ac4-4c23-8dfc-21b5d22cb3ae"
click at [738, 436] on div "Download report My computer External storage Export name Multi OG Export Column…" at bounding box center [784, 389] width 1568 height 778
select select "csv"
click at [875, 508] on button "Next" at bounding box center [887, 505] width 48 height 20
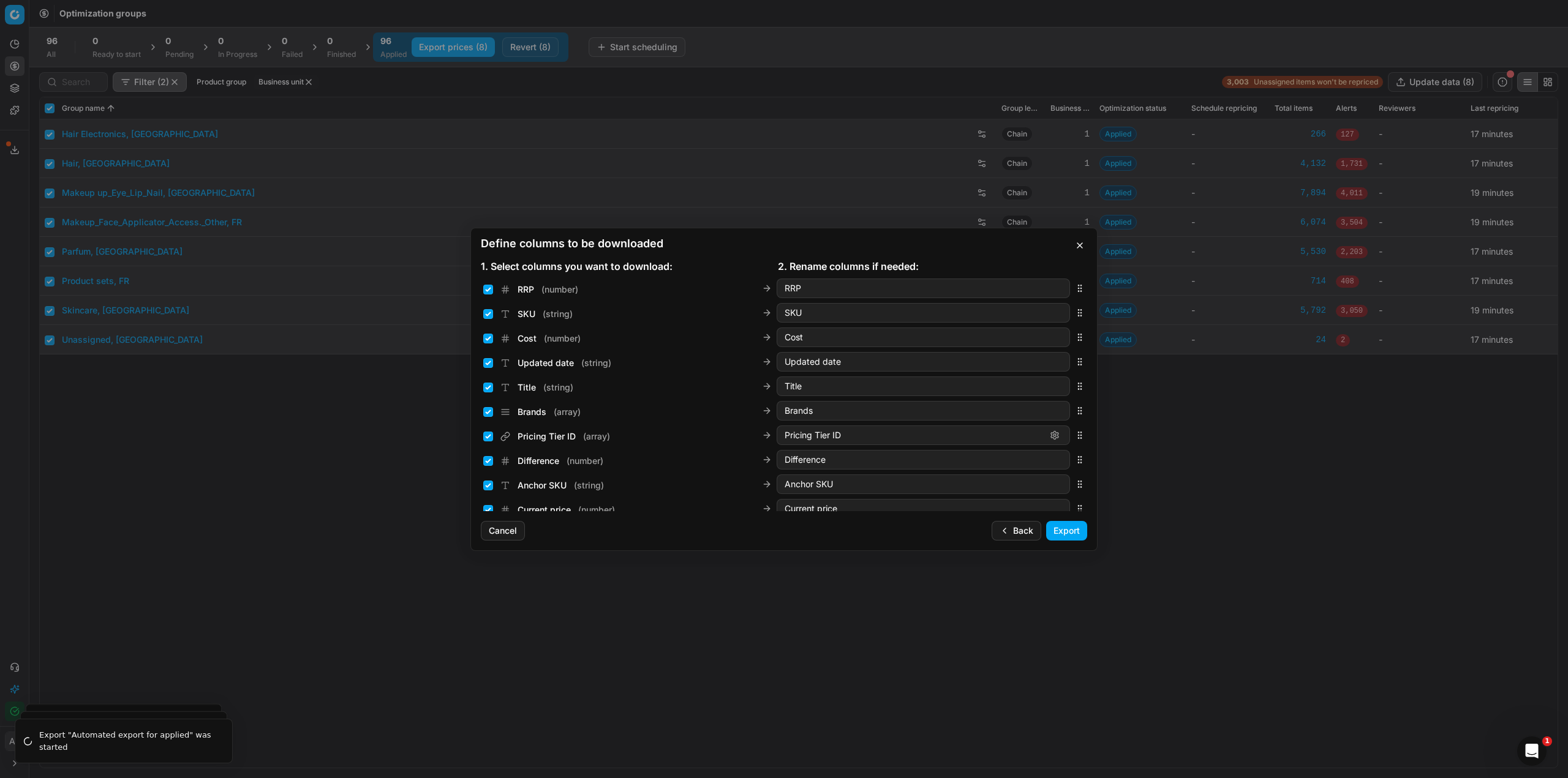
click at [1019, 529] on button "Back" at bounding box center [1017, 531] width 50 height 20
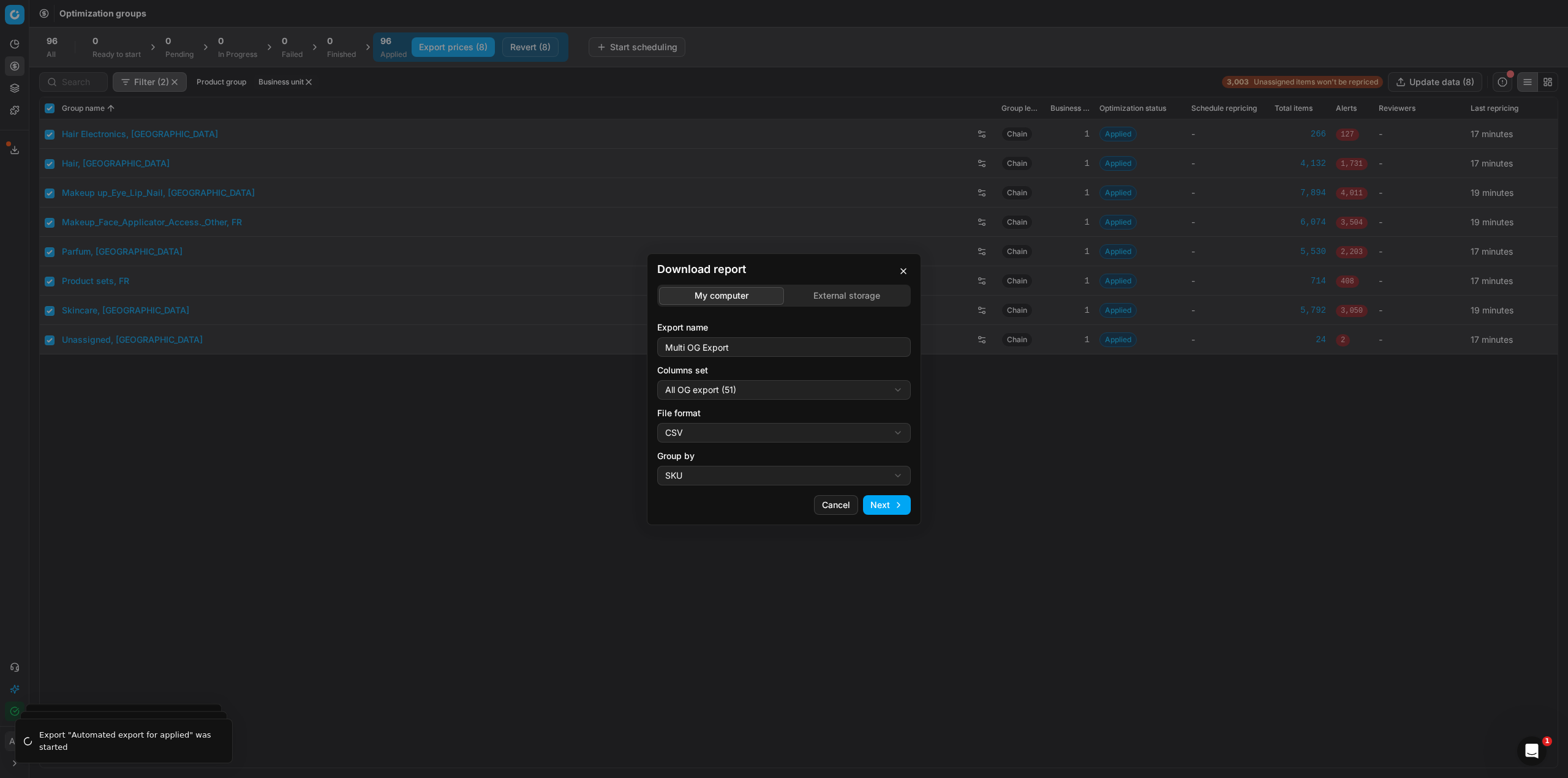
click at [850, 502] on button "Cancel" at bounding box center [835, 505] width 44 height 20
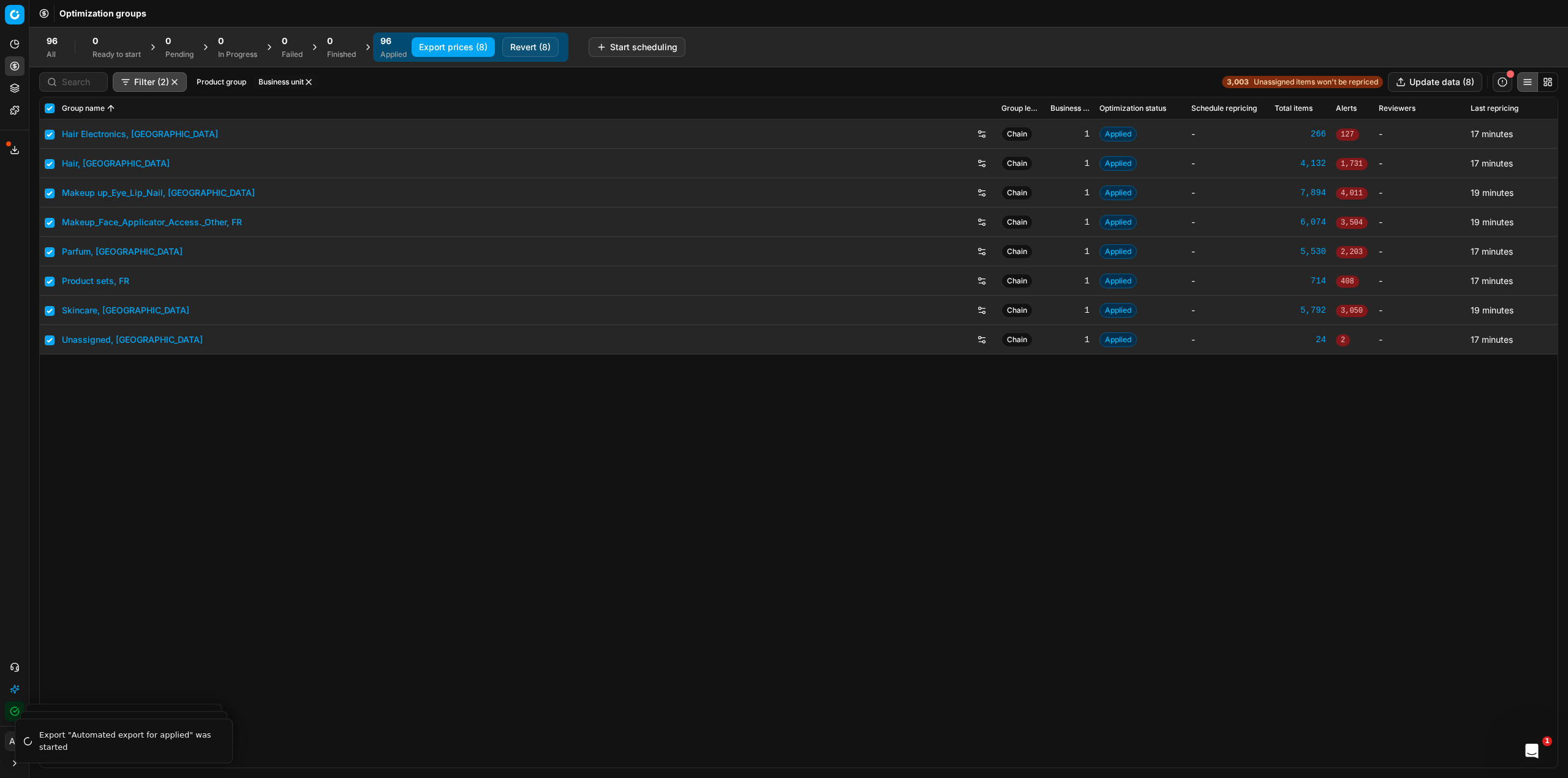
click at [476, 50] on button "Export prices (8)" at bounding box center [453, 47] width 83 height 20
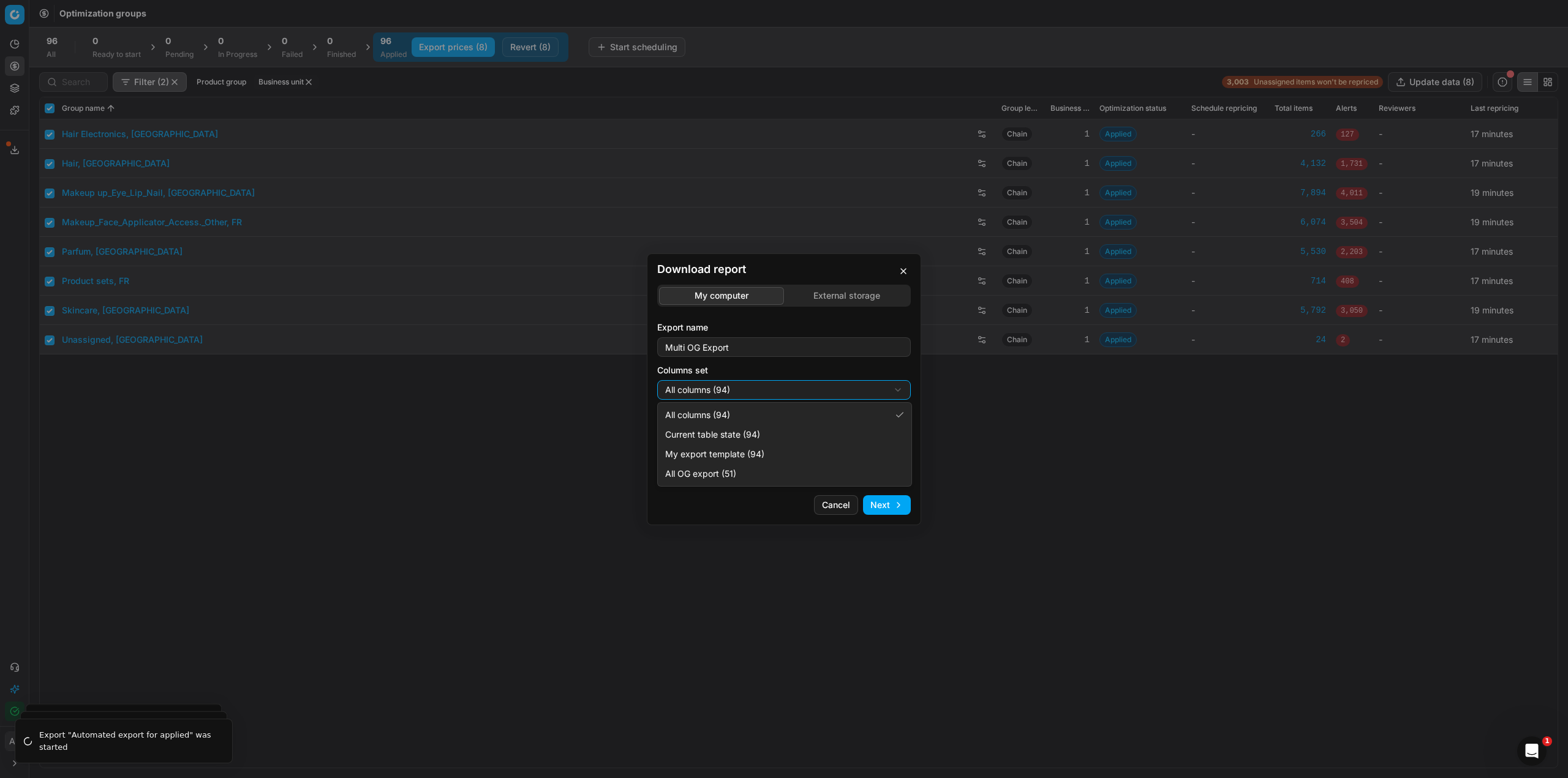
click at [740, 390] on div "Download report My computer External storage Export name Multi OG Export Column…" at bounding box center [784, 389] width 1568 height 778
select select "5cc469c0-6ac4-4c23-8dfc-21b5d22cb3ae"
click at [760, 433] on div "Download report My computer External storage Export name Multi OG Export Column…" at bounding box center [784, 389] width 1568 height 778
select select "csv"
click at [875, 508] on button "Next" at bounding box center [887, 505] width 48 height 20
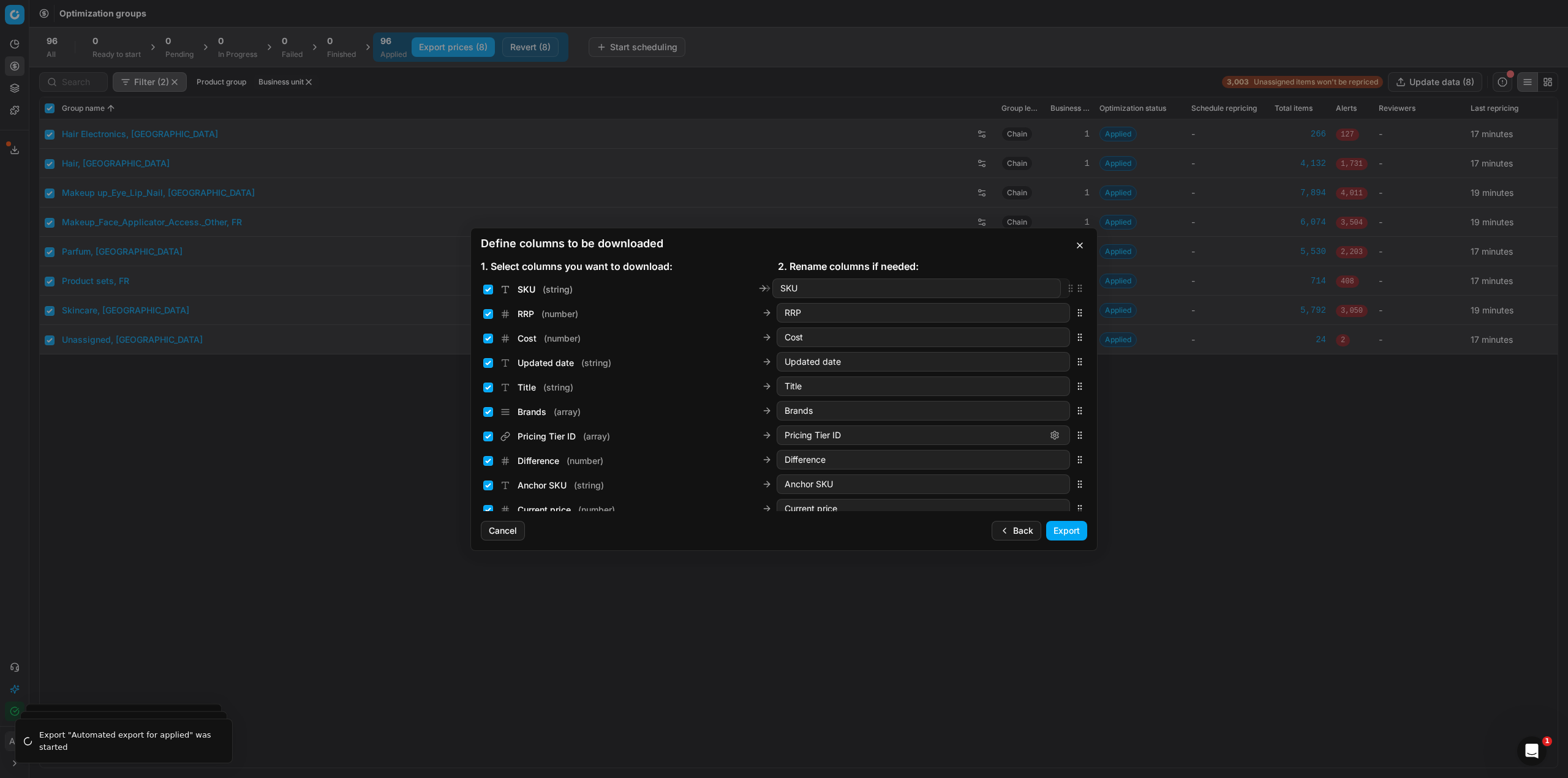
drag, startPoint x: 1071, startPoint y: 312, endPoint x: 1068, endPoint y: 285, distance: 27.2
click at [1075, 285] on icon "button" at bounding box center [1080, 288] width 10 height 10
